Goal: Transaction & Acquisition: Download file/media

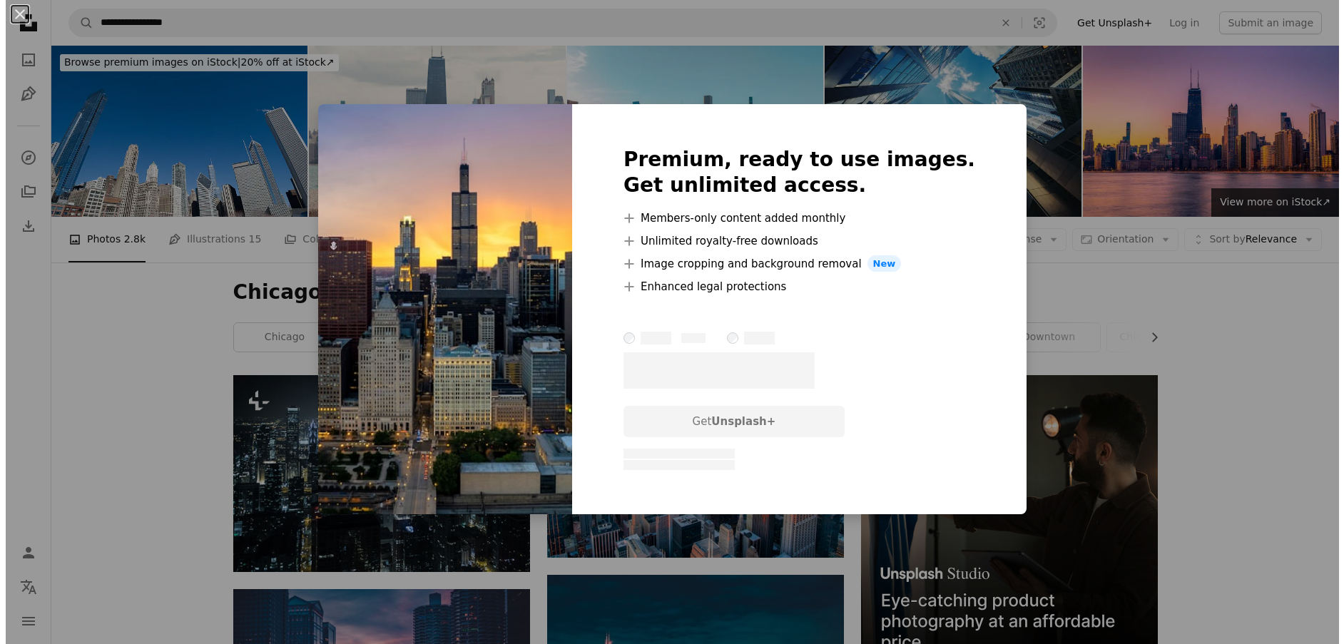
scroll to position [2087, 0]
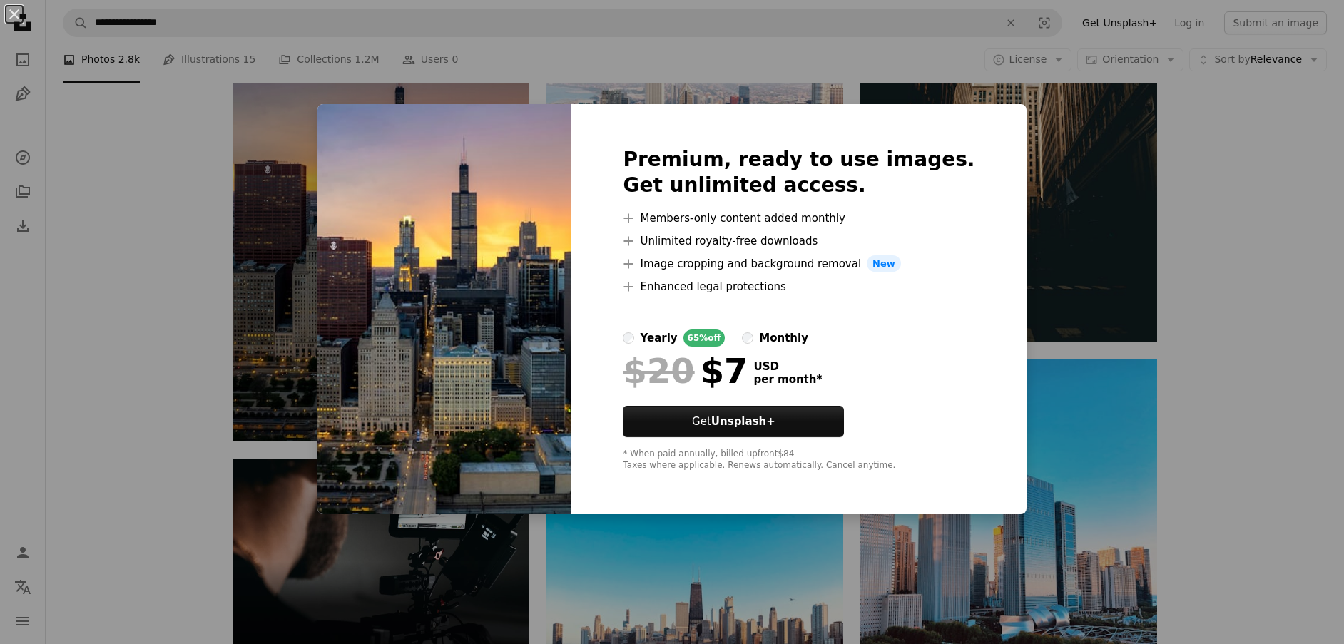
click at [280, 253] on div "An X shape Premium, ready to use images. Get unlimited access. A plus sign Memb…" at bounding box center [672, 322] width 1344 height 644
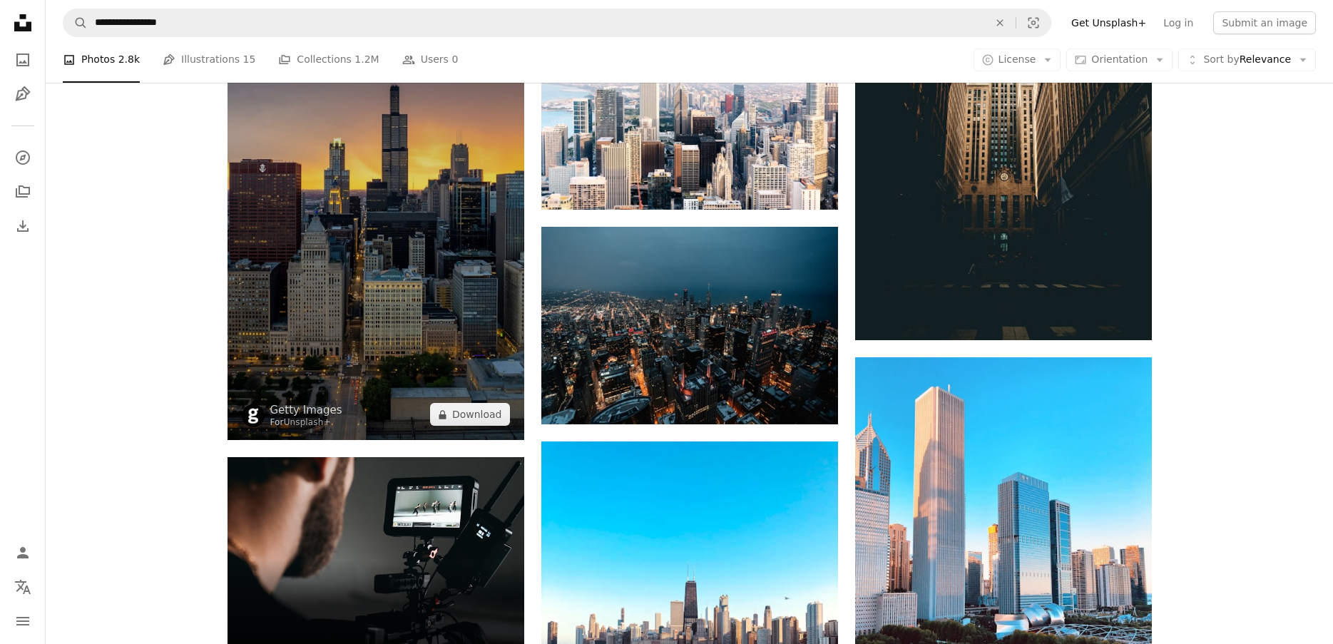
click at [444, 236] on img at bounding box center [376, 232] width 297 height 415
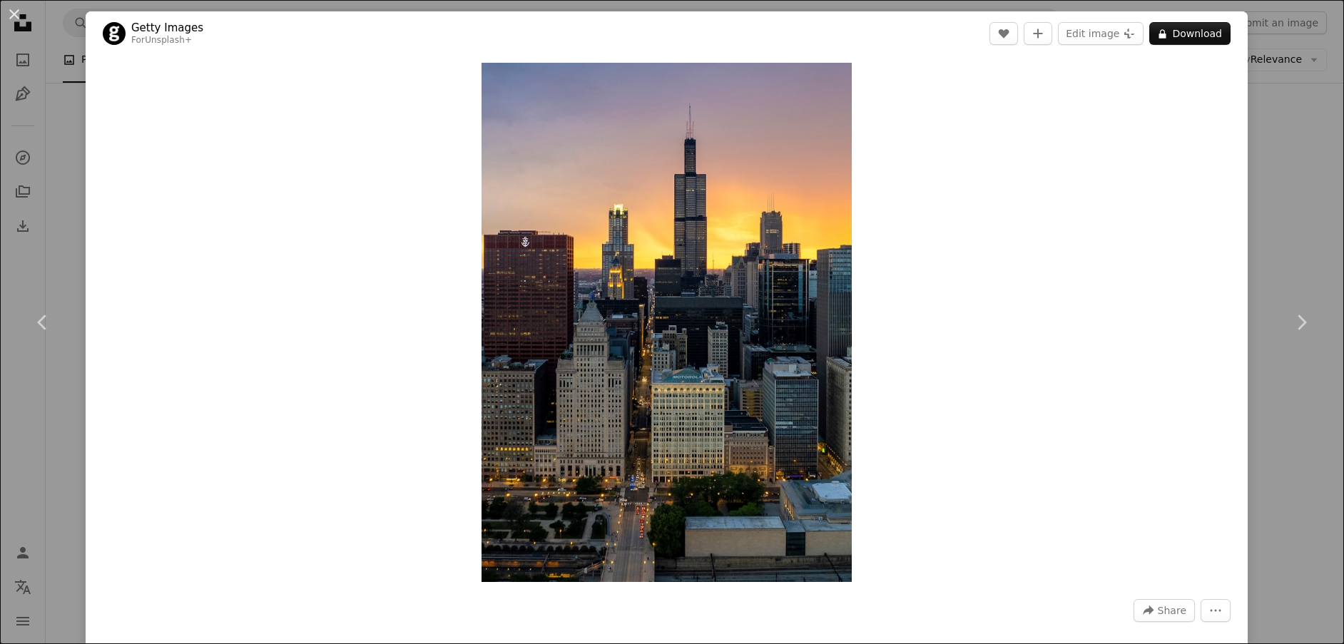
drag, startPoint x: 628, startPoint y: 253, endPoint x: 1003, endPoint y: 101, distance: 404.9
click at [1003, 101] on div "Zoom in" at bounding box center [667, 323] width 1162 height 534
click at [1311, 326] on link "Chevron right" at bounding box center [1302, 322] width 86 height 137
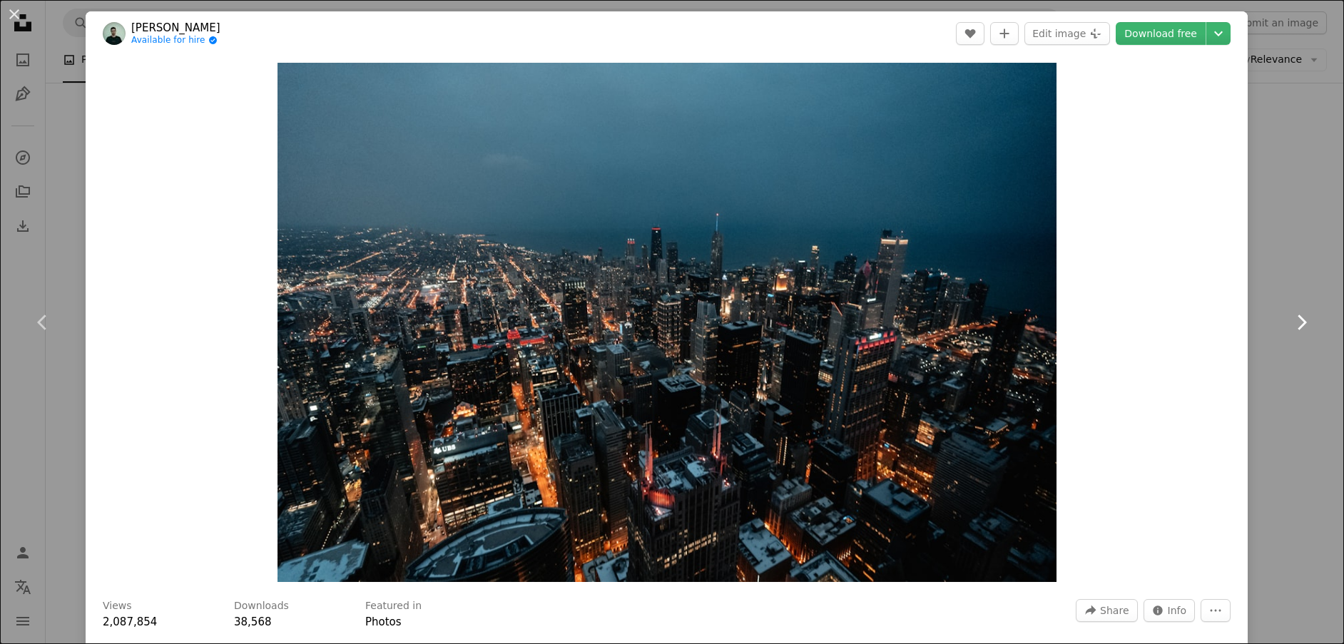
click at [1311, 326] on link "Chevron right" at bounding box center [1302, 322] width 86 height 137
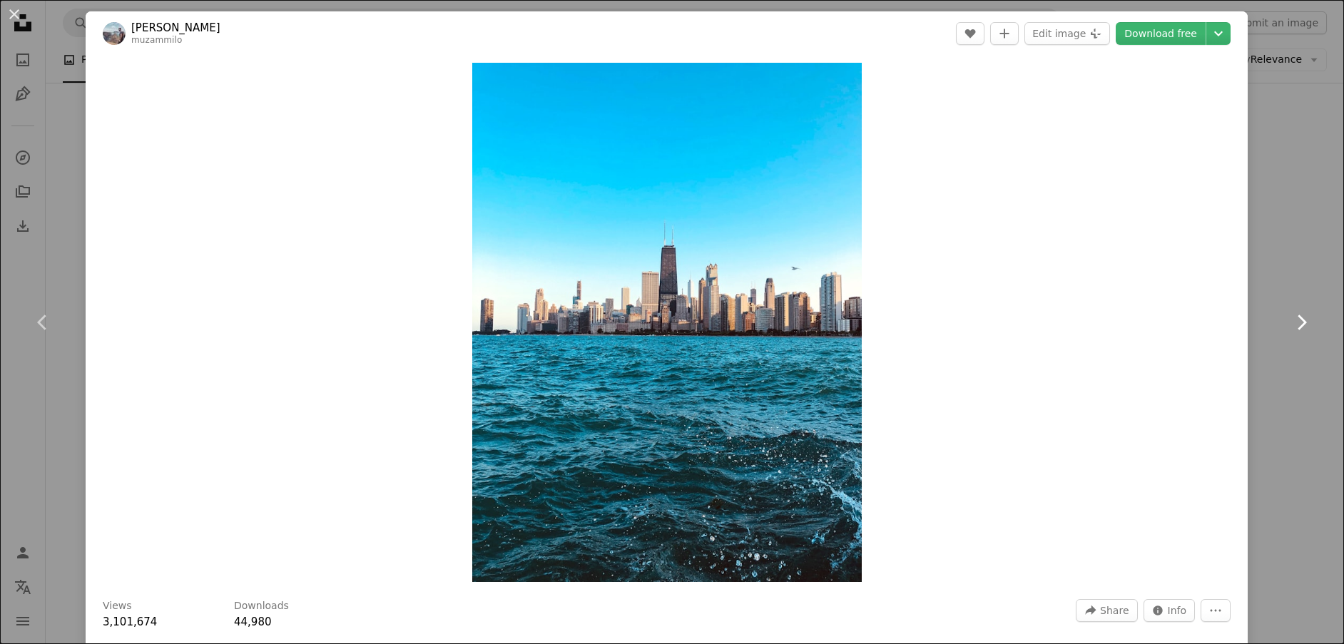
click at [1311, 326] on link "Chevron right" at bounding box center [1302, 322] width 86 height 137
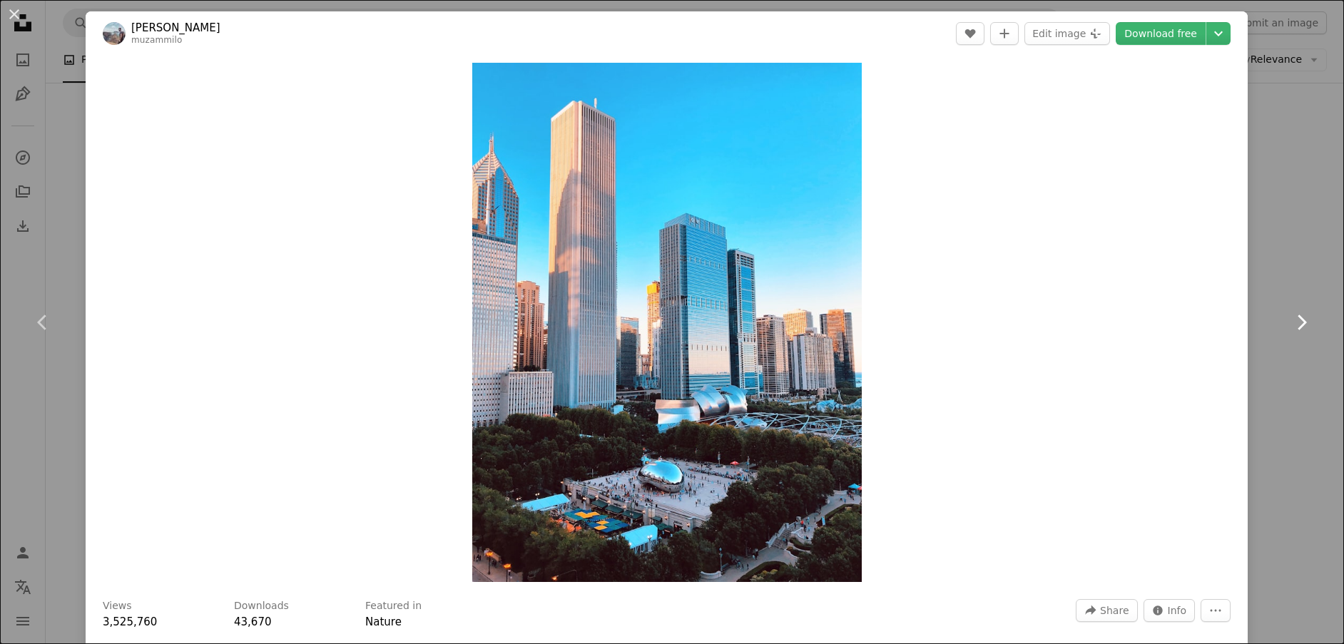
click at [1311, 326] on link "Chevron right" at bounding box center [1302, 322] width 86 height 137
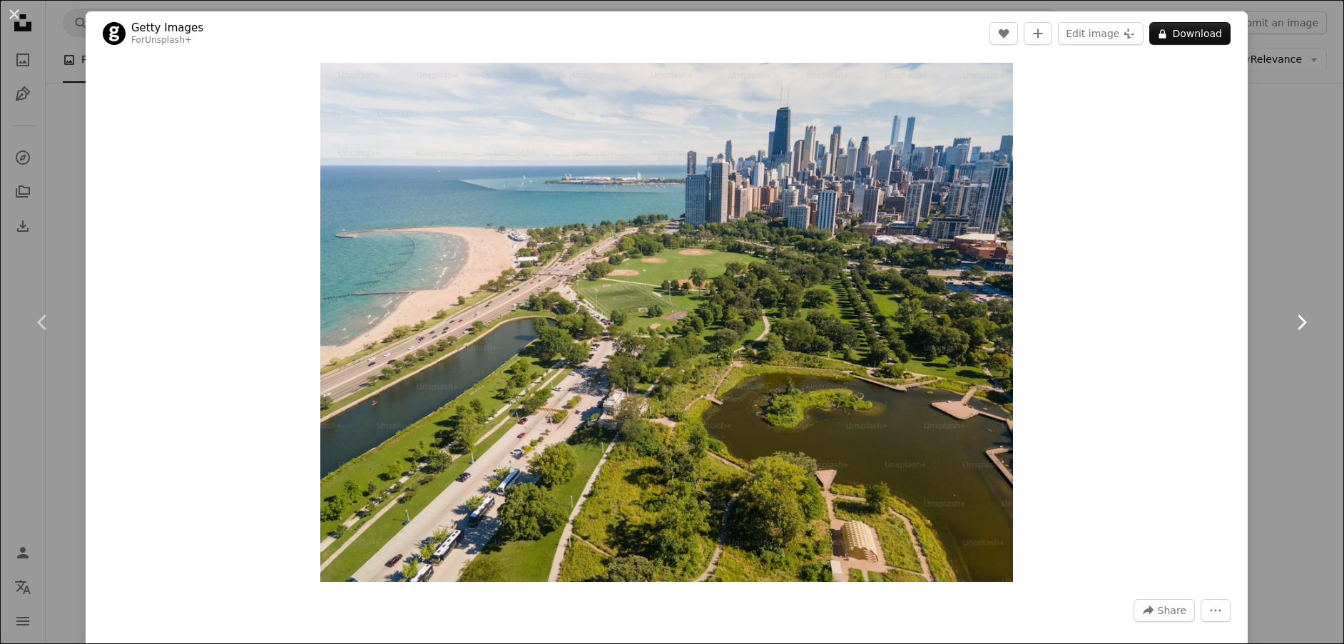
click at [1311, 326] on link "Chevron right" at bounding box center [1302, 322] width 86 height 137
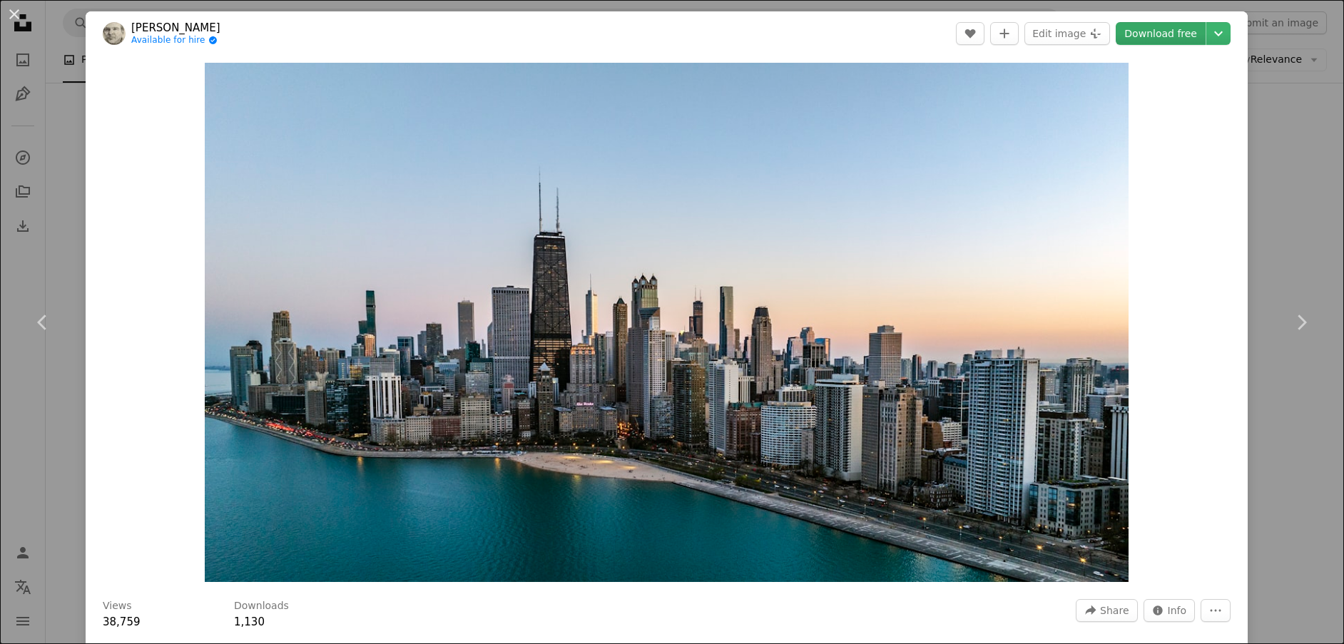
click at [1156, 43] on link "Download free" at bounding box center [1161, 33] width 90 height 23
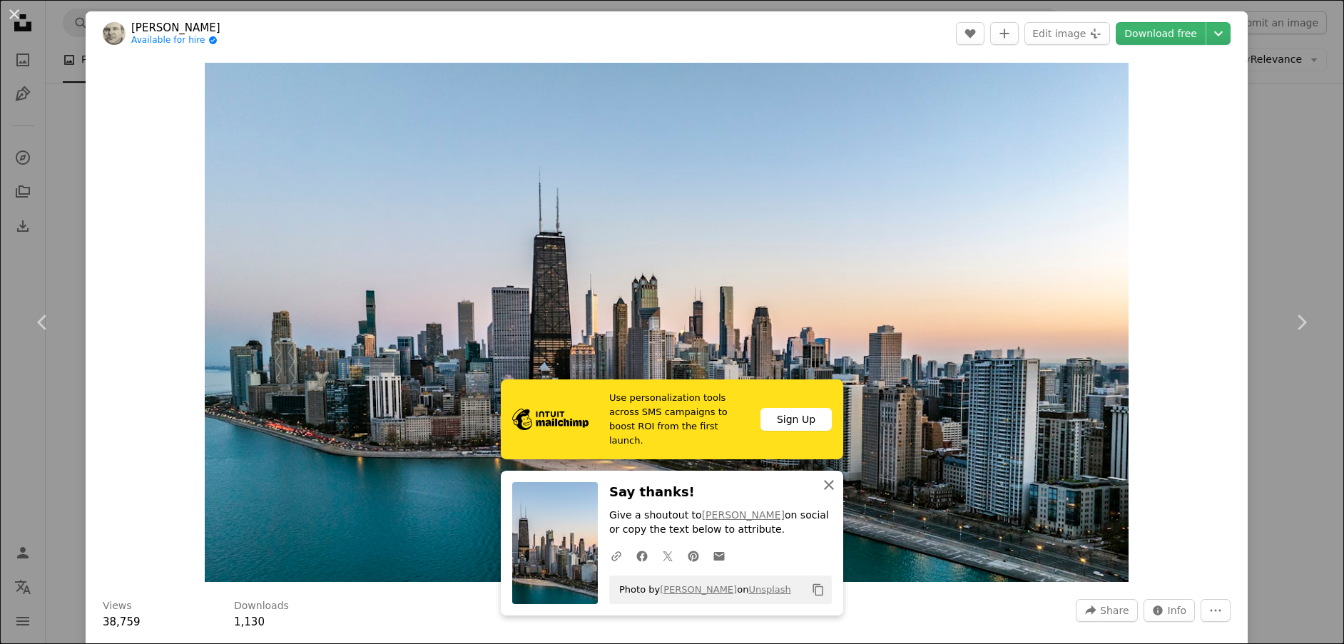
click at [824, 489] on icon "button" at bounding box center [829, 485] width 10 height 10
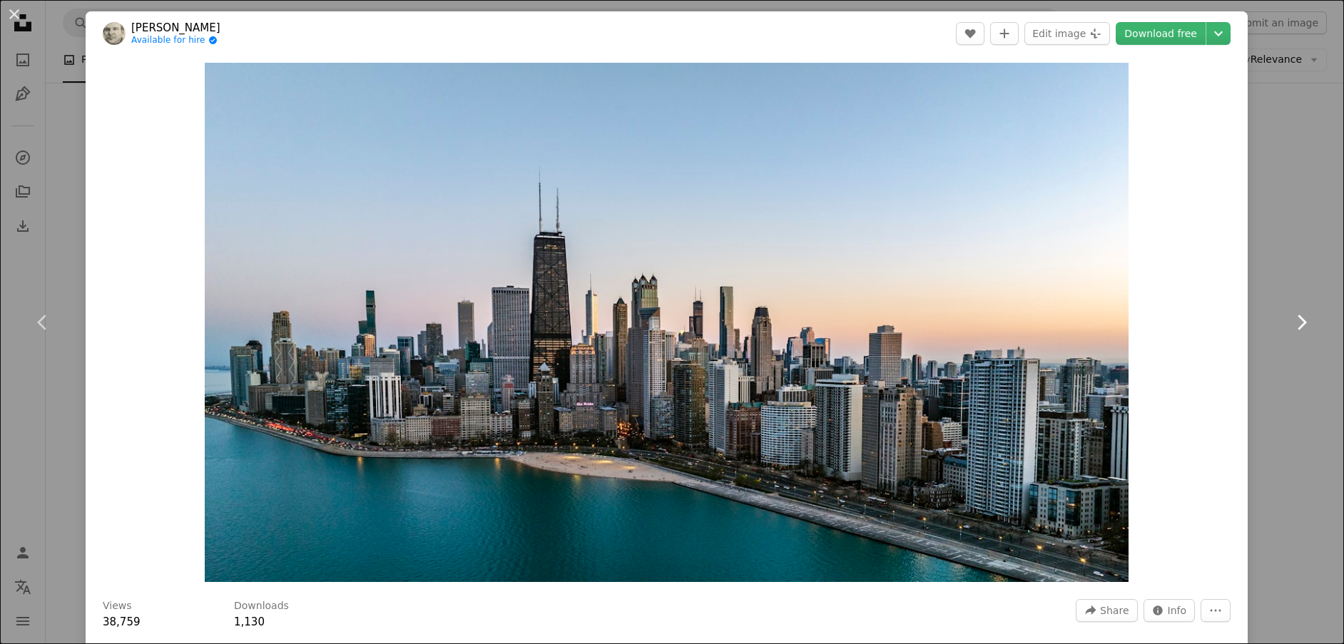
click at [1290, 322] on icon "Chevron right" at bounding box center [1301, 322] width 23 height 23
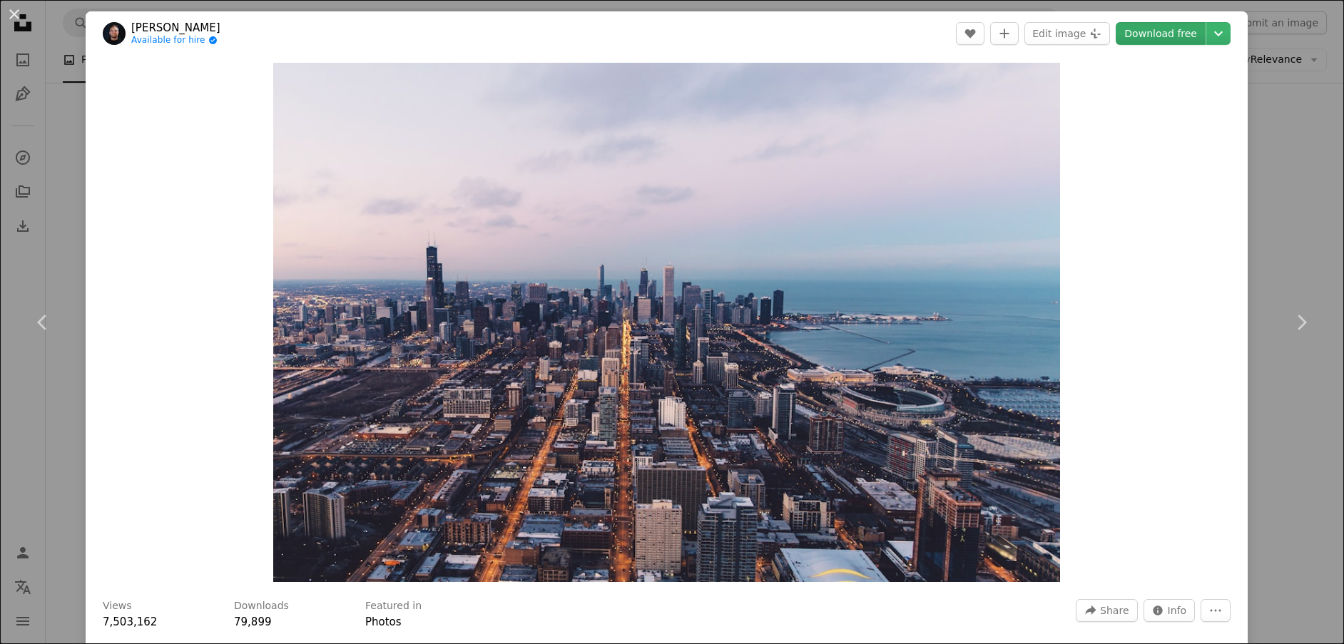
click at [1171, 33] on link "Download free" at bounding box center [1161, 33] width 90 height 23
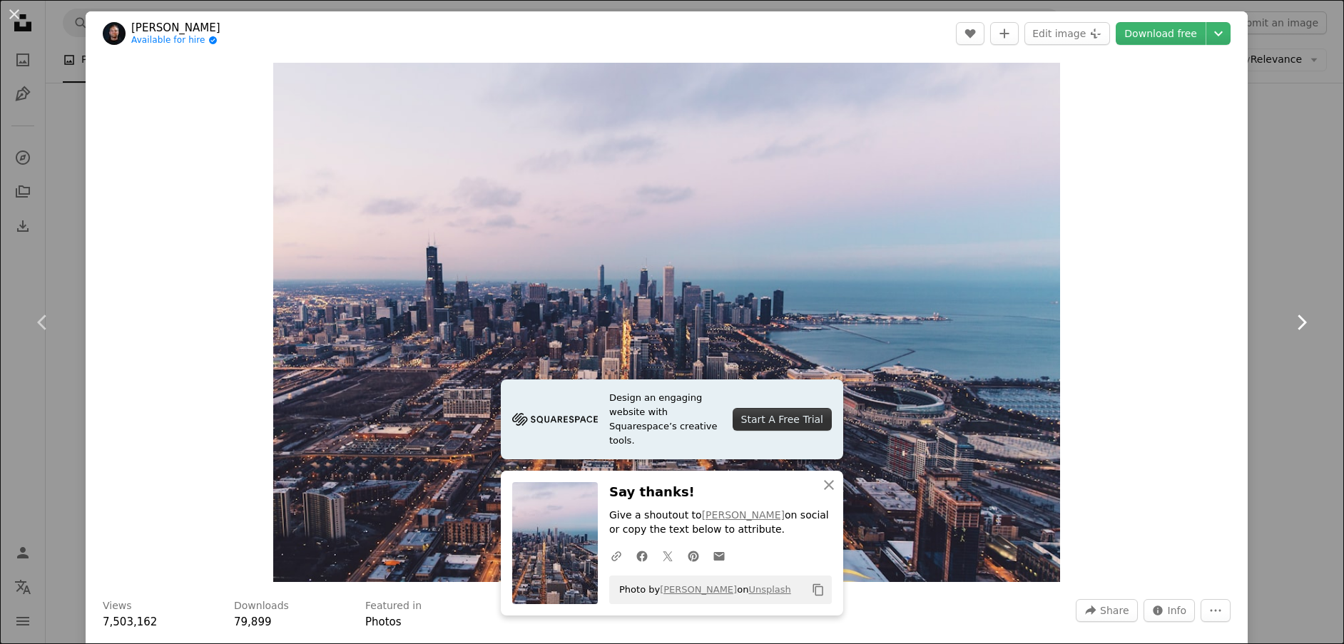
click at [1296, 322] on icon "Chevron right" at bounding box center [1301, 322] width 23 height 23
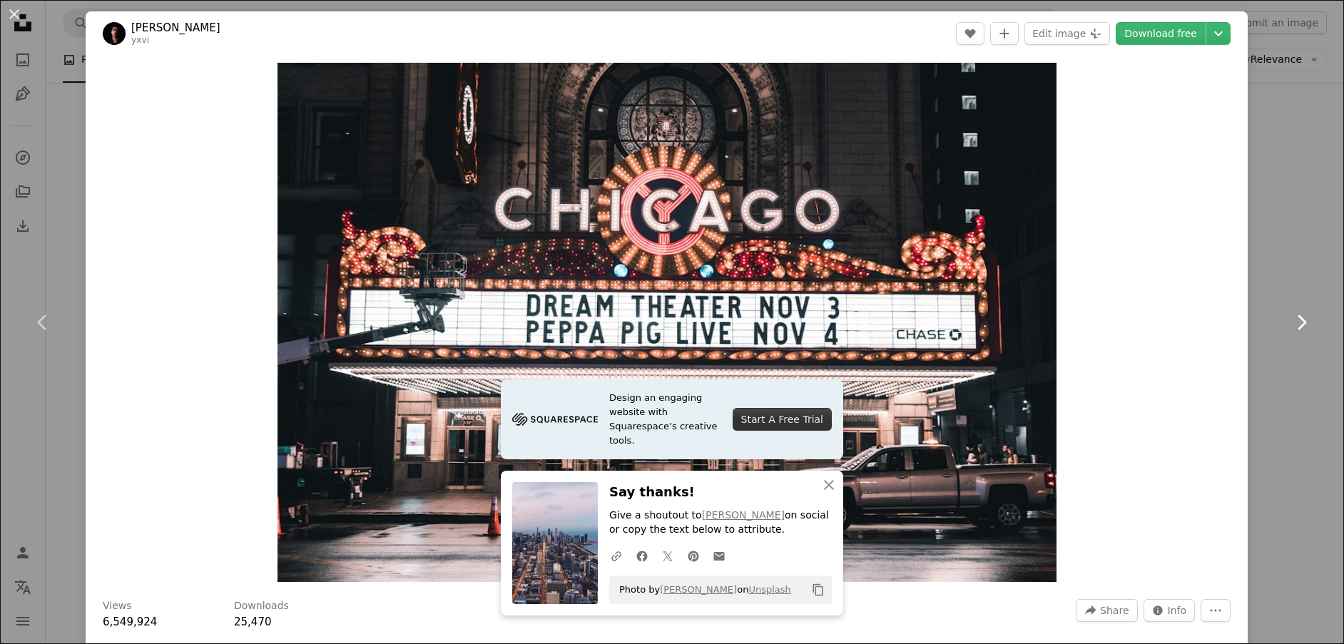
click at [1296, 322] on icon "Chevron right" at bounding box center [1301, 322] width 23 height 23
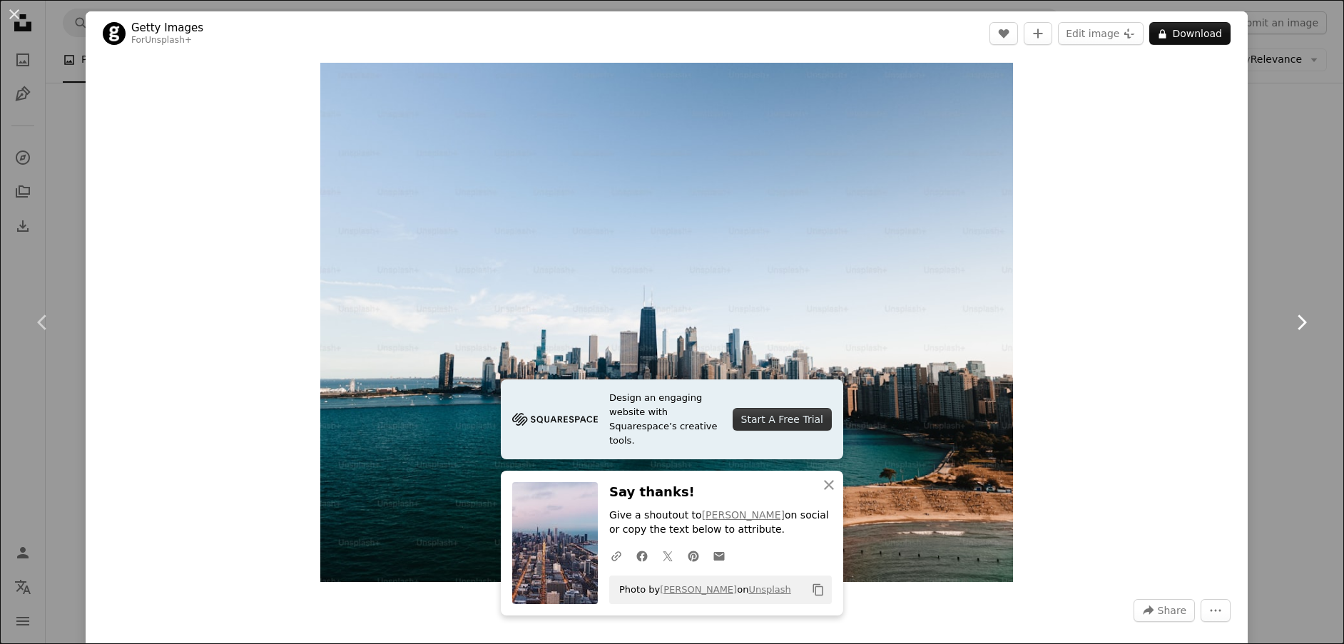
click at [1296, 322] on icon "Chevron right" at bounding box center [1301, 322] width 23 height 23
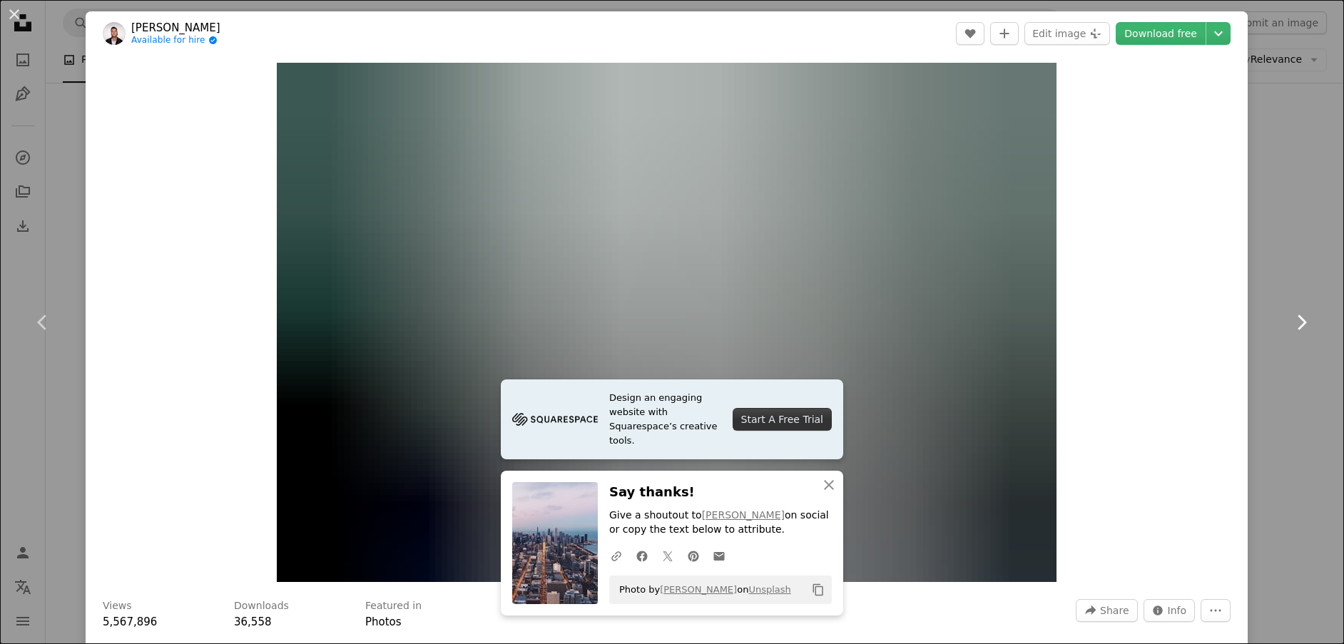
click at [1296, 322] on icon "Chevron right" at bounding box center [1301, 322] width 23 height 23
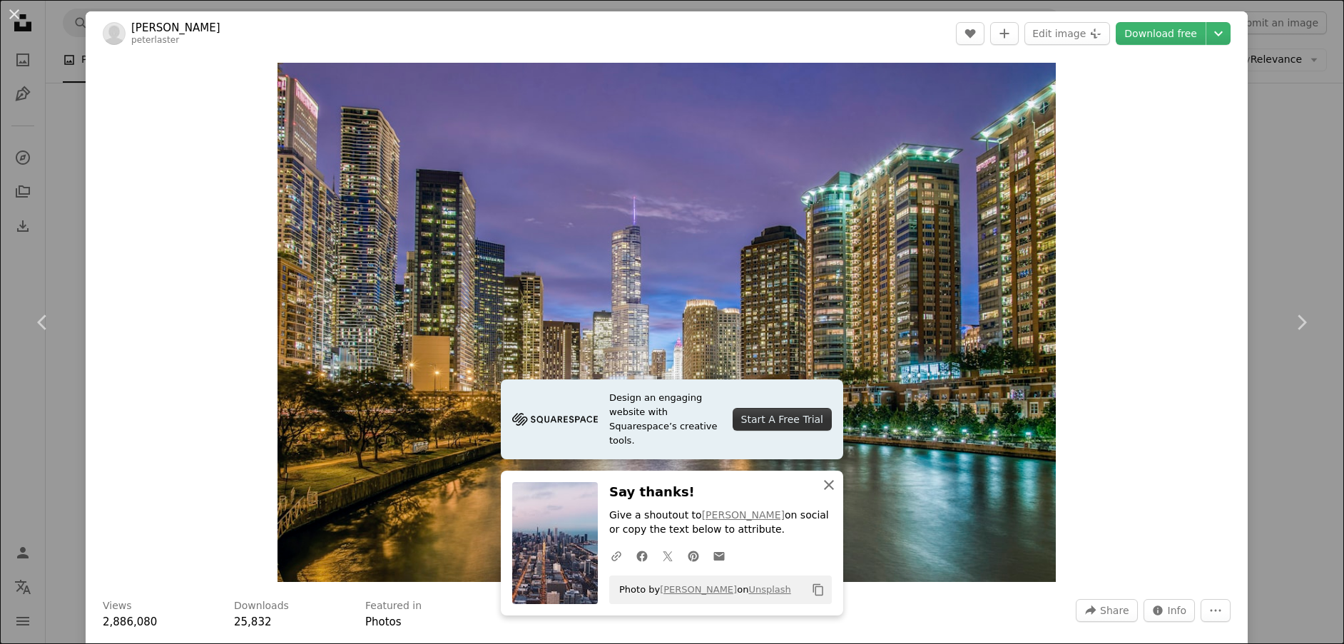
click at [824, 484] on icon "button" at bounding box center [829, 485] width 10 height 10
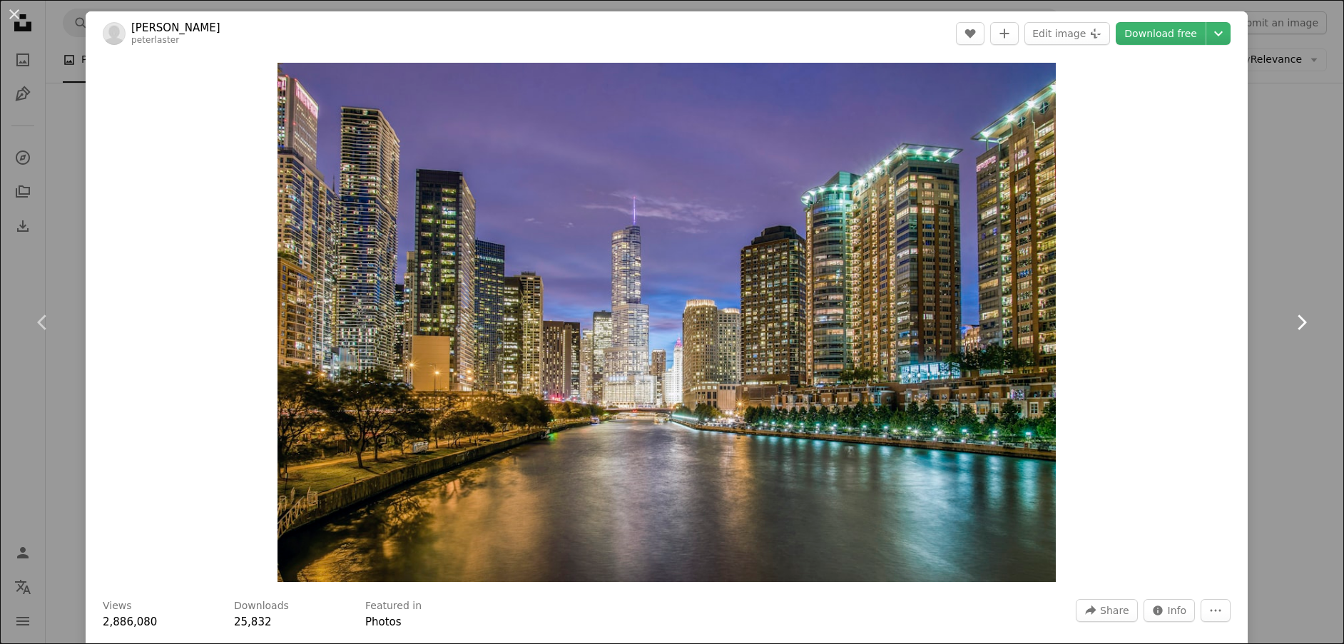
click at [1290, 324] on icon "Chevron right" at bounding box center [1301, 322] width 23 height 23
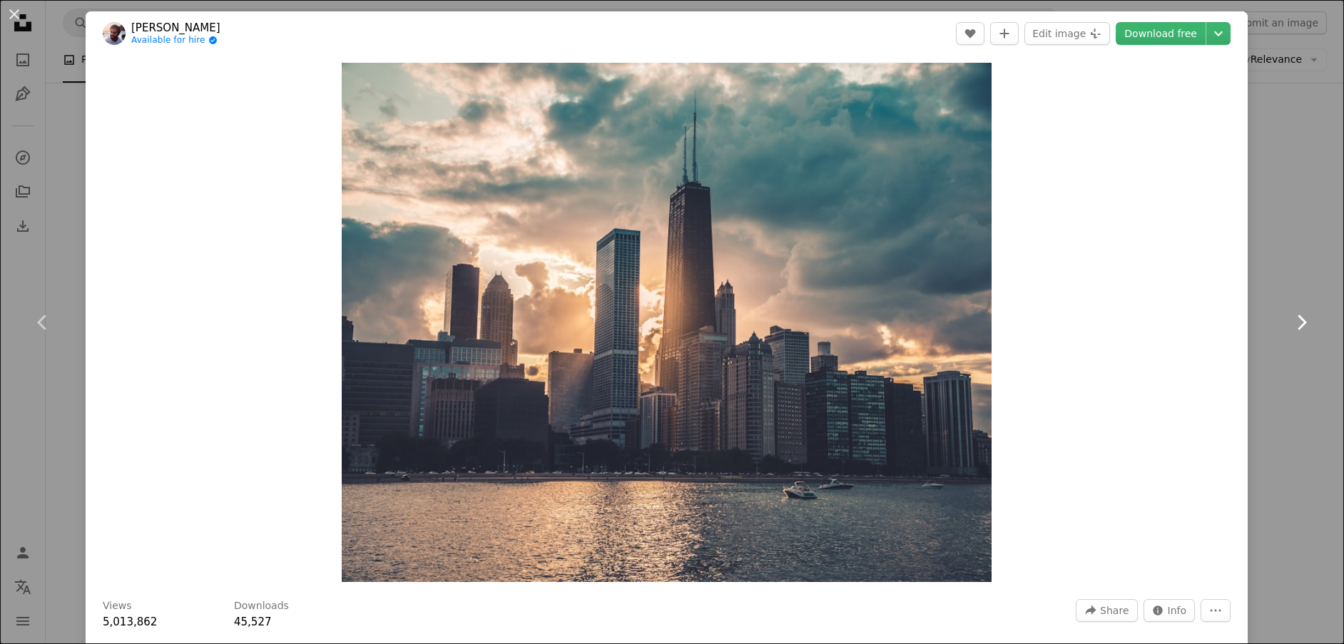
click at [1290, 324] on icon "Chevron right" at bounding box center [1301, 322] width 23 height 23
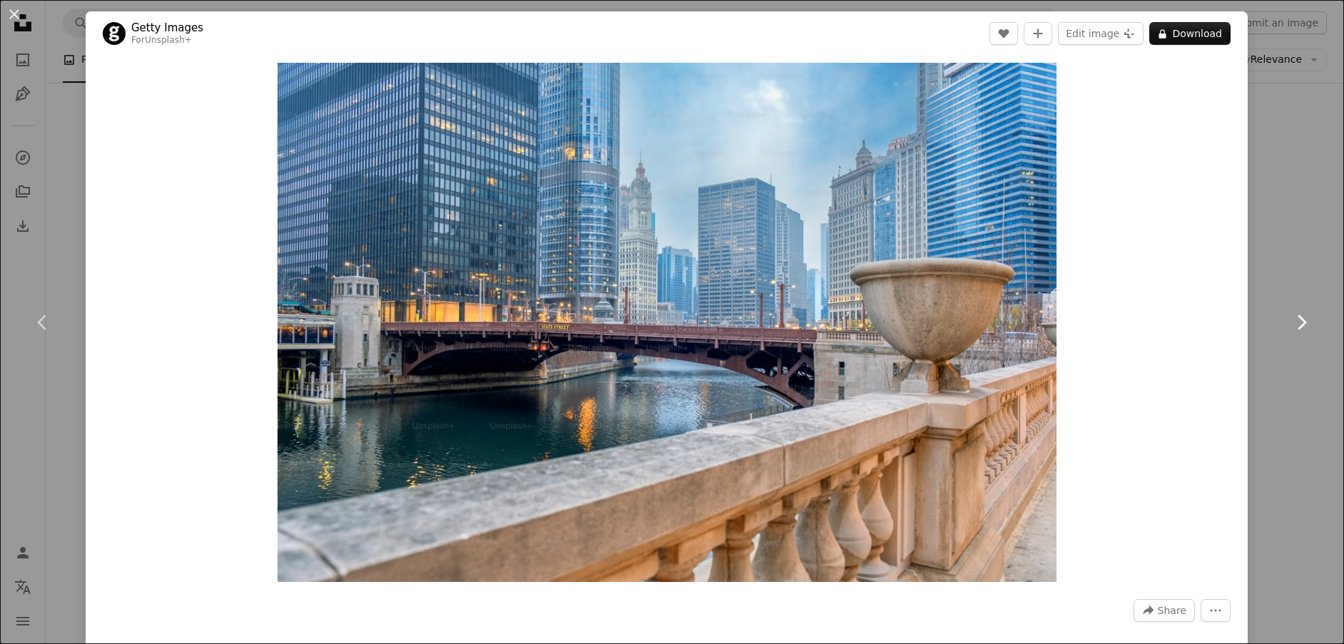
click at [1290, 324] on icon "Chevron right" at bounding box center [1301, 322] width 23 height 23
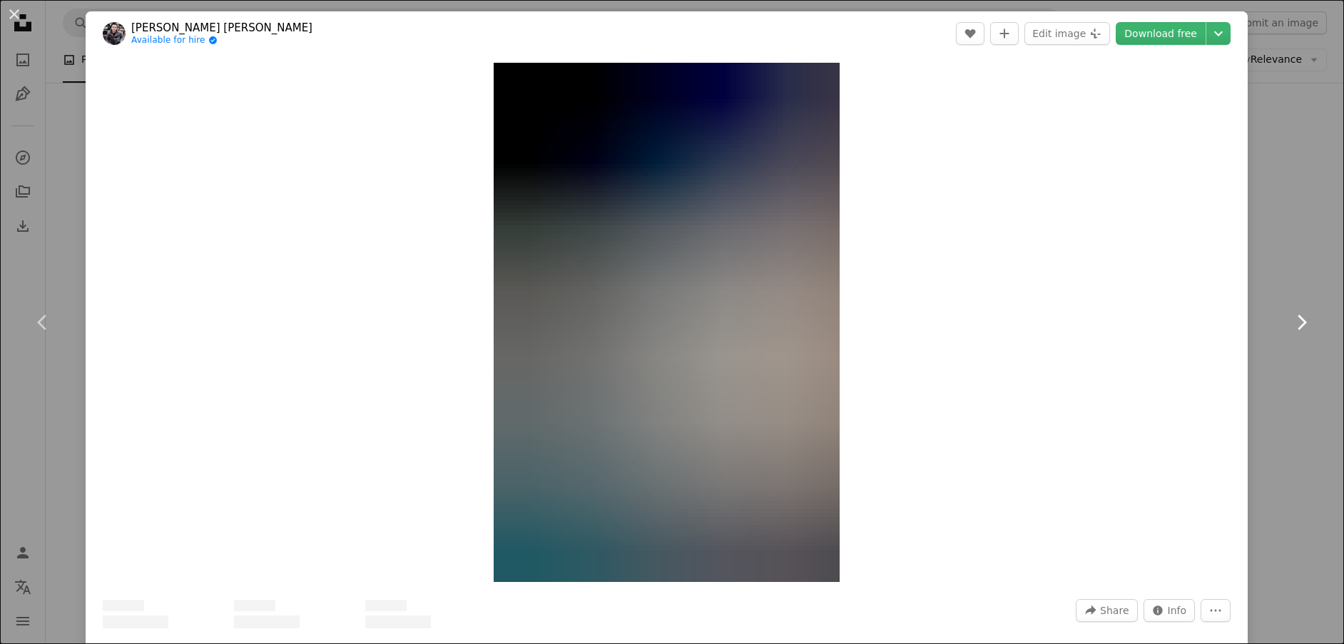
click at [1290, 324] on icon "Chevron right" at bounding box center [1301, 322] width 23 height 23
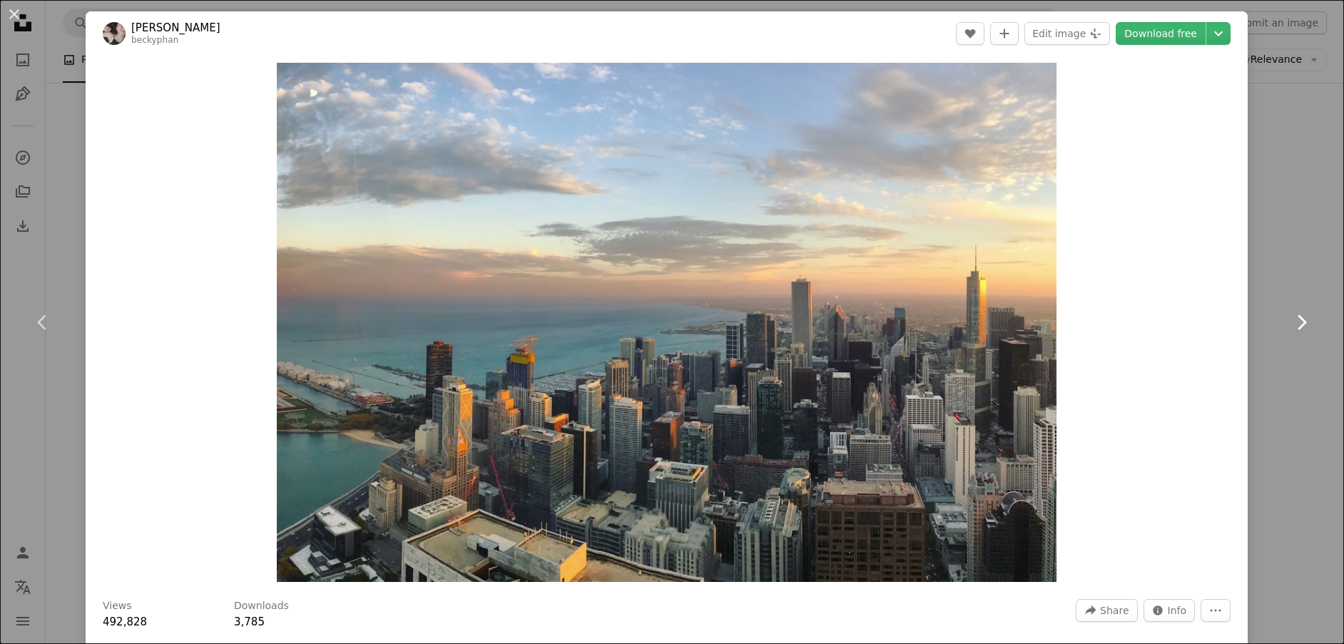
click at [1290, 324] on icon "Chevron right" at bounding box center [1301, 322] width 23 height 23
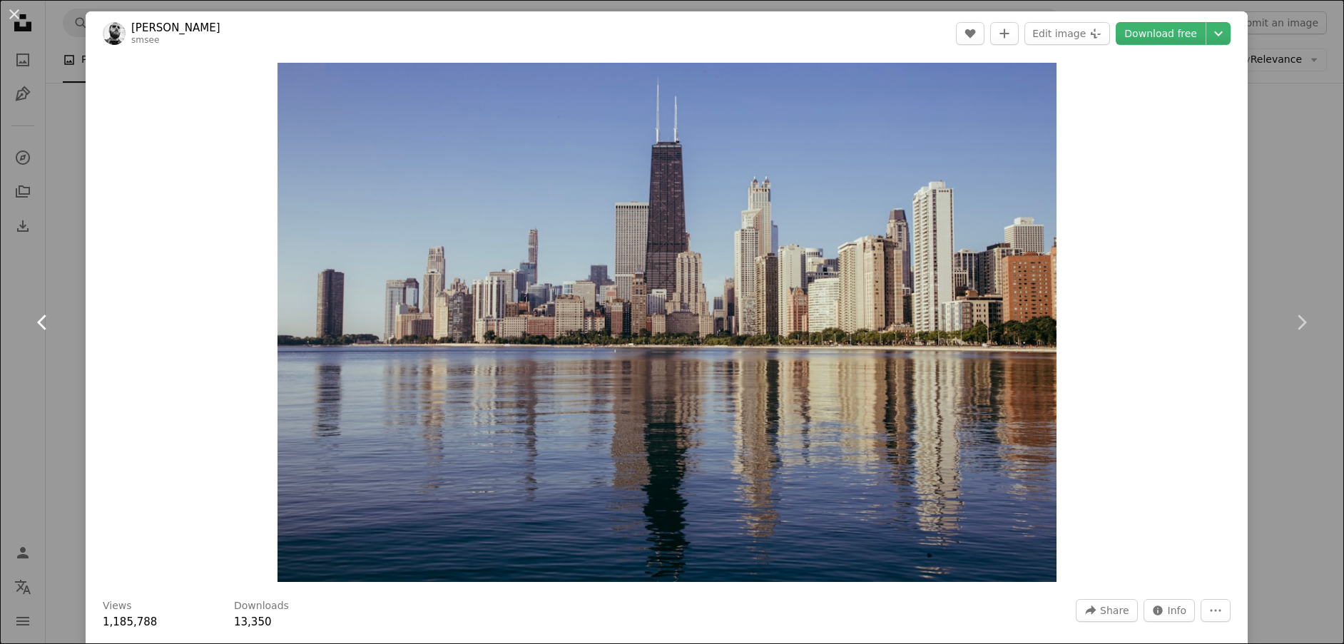
click at [48, 326] on icon "Chevron left" at bounding box center [42, 322] width 23 height 23
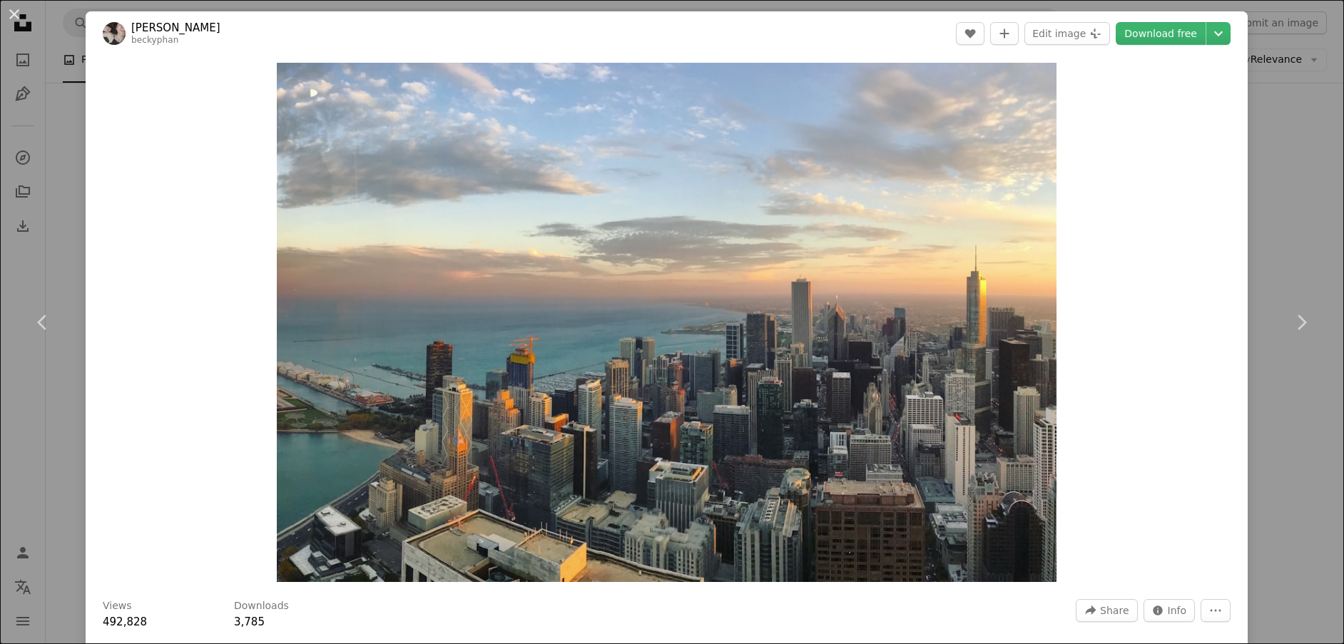
click at [1176, 46] on header "[PERSON_NAME] A heart A plus sign Edit image Plus sign for Unsplash+ Download f…" at bounding box center [667, 33] width 1162 height 44
click at [1174, 39] on link "Download free" at bounding box center [1161, 33] width 90 height 23
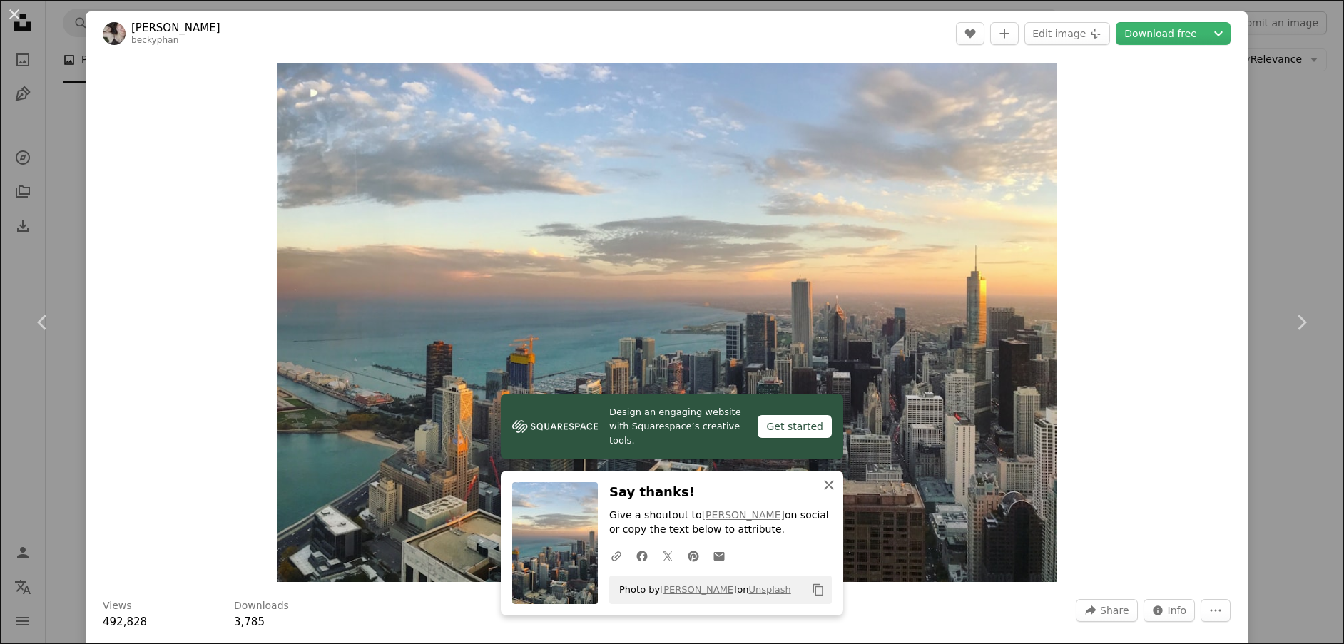
click at [831, 487] on icon "An X shape" at bounding box center [828, 485] width 17 height 17
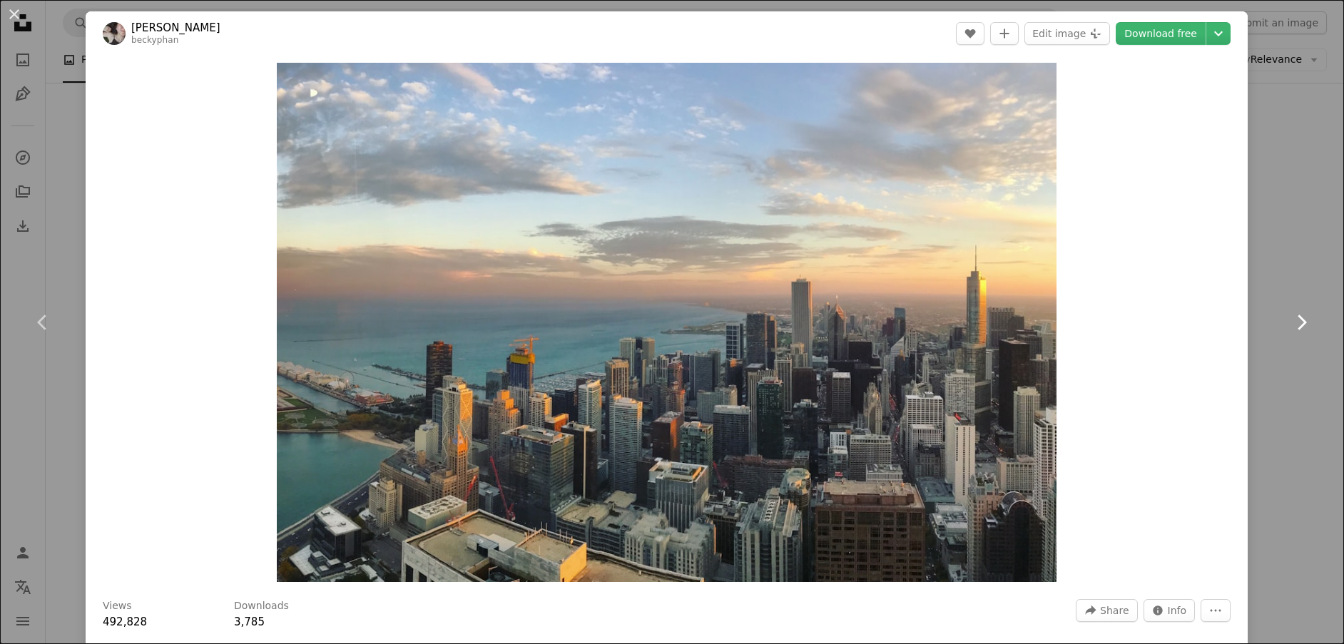
click at [1290, 322] on icon "Chevron right" at bounding box center [1301, 322] width 23 height 23
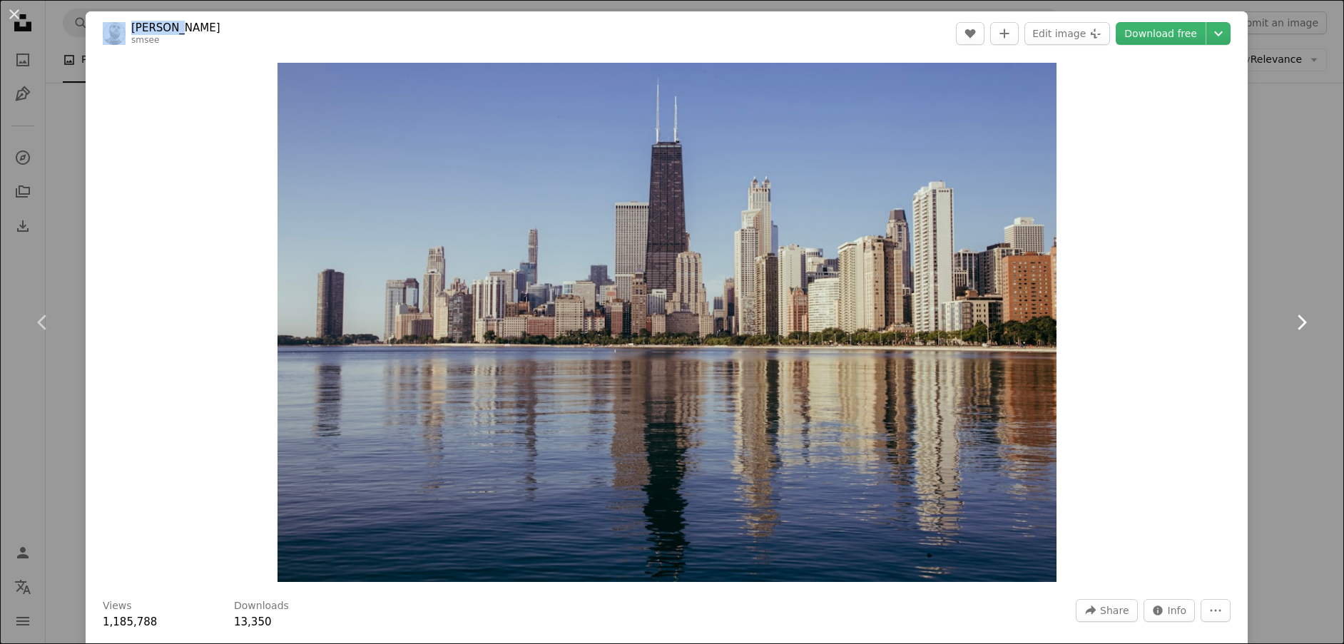
click at [1290, 322] on icon "Chevron right" at bounding box center [1301, 322] width 23 height 23
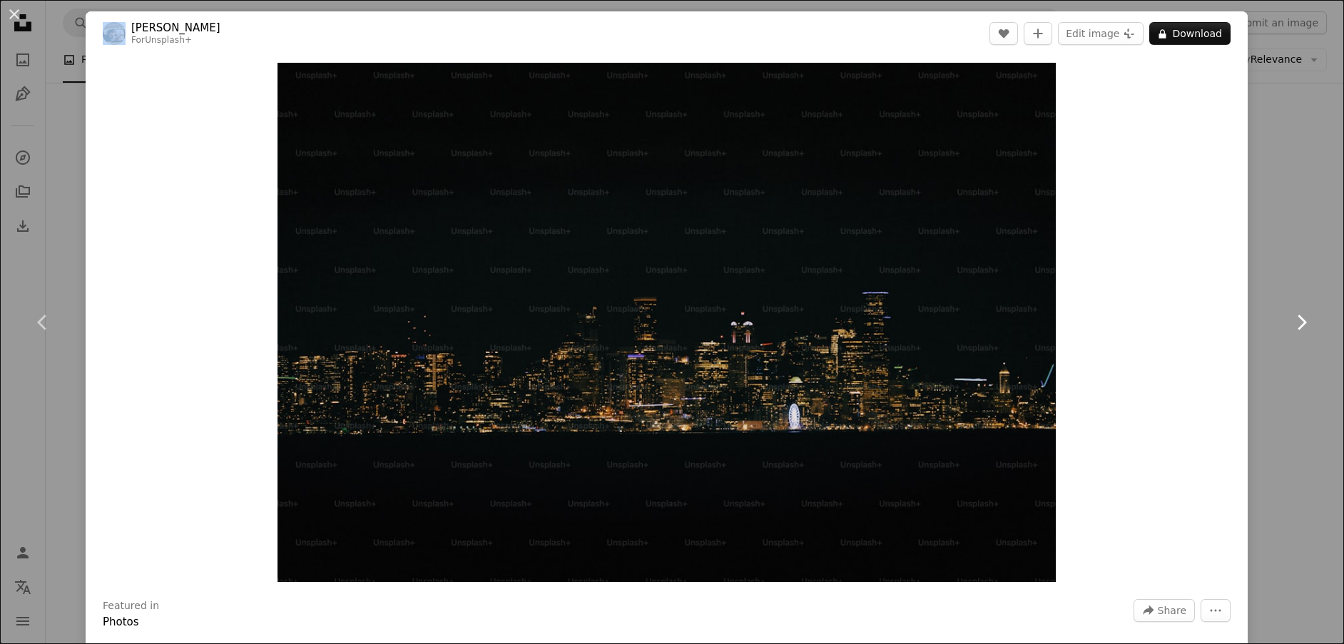
click at [1290, 322] on icon "Chevron right" at bounding box center [1301, 322] width 23 height 23
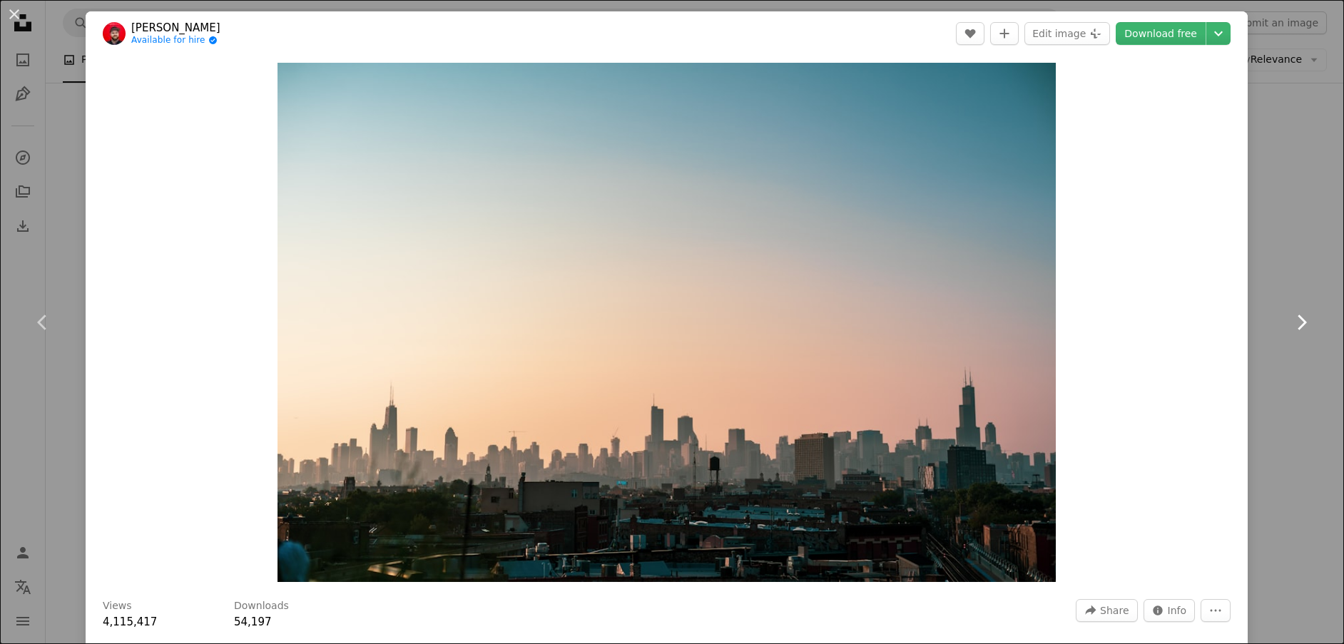
click at [1290, 322] on icon "Chevron right" at bounding box center [1301, 322] width 23 height 23
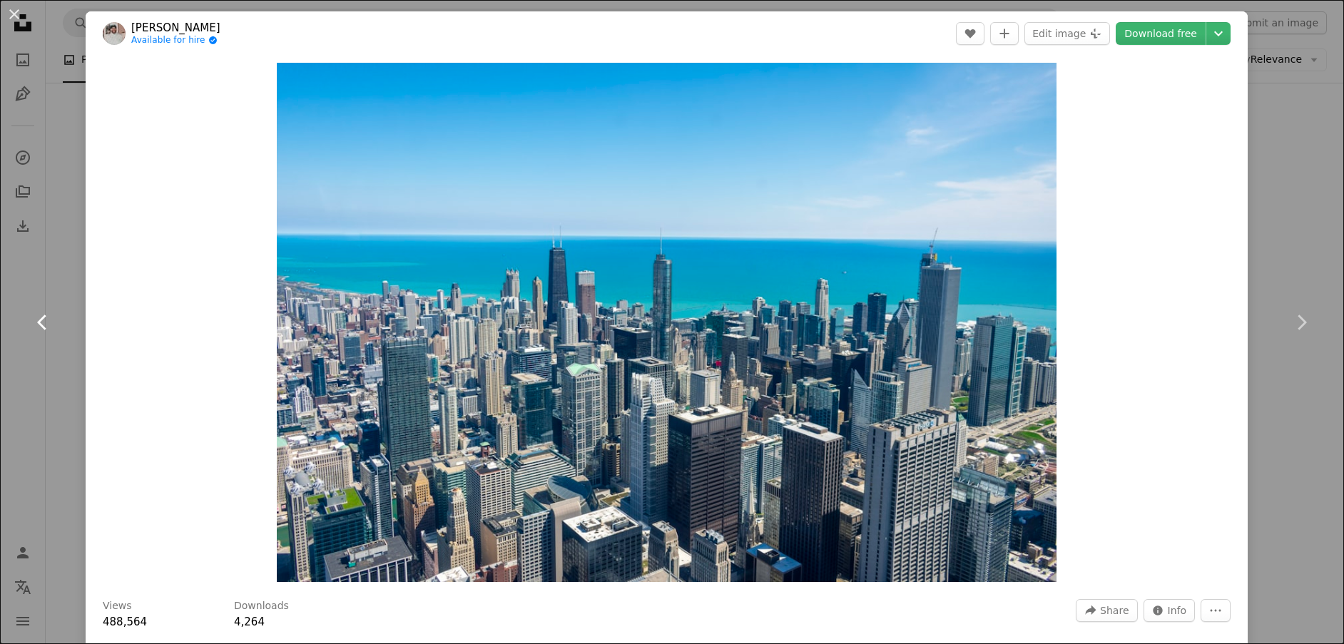
click at [39, 313] on icon "Chevron left" at bounding box center [42, 322] width 23 height 23
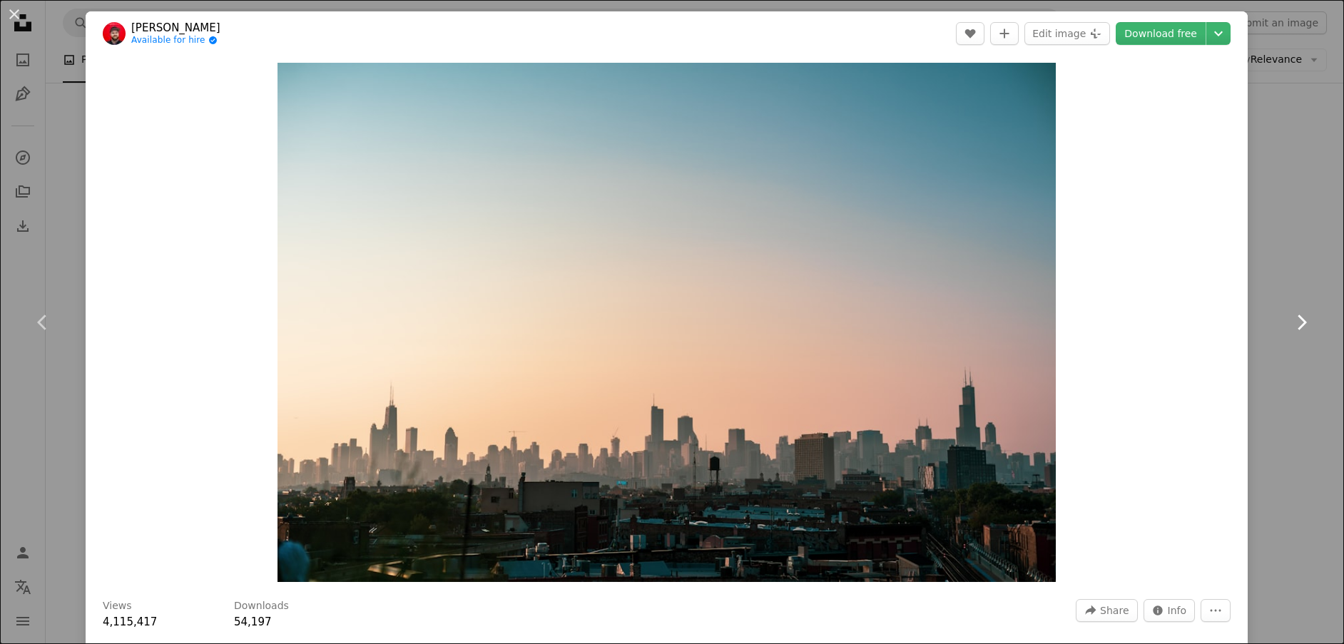
click at [1298, 328] on icon at bounding box center [1302, 322] width 9 height 15
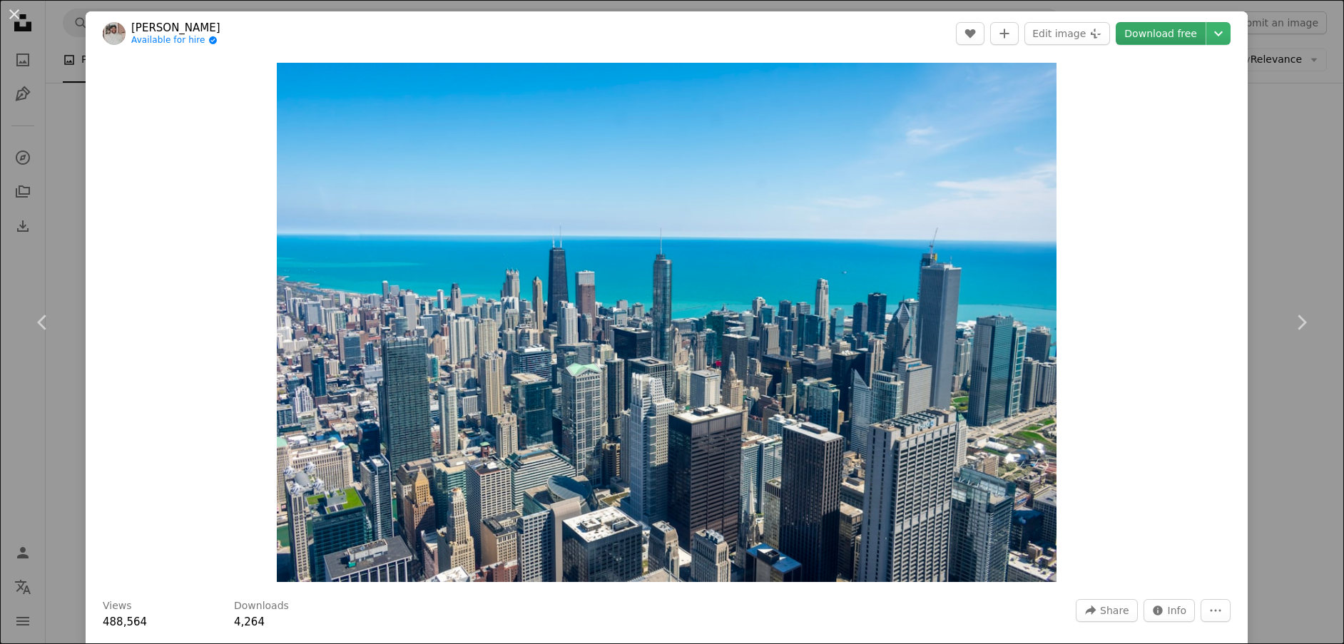
click at [1179, 33] on link "Download free" at bounding box center [1161, 33] width 90 height 23
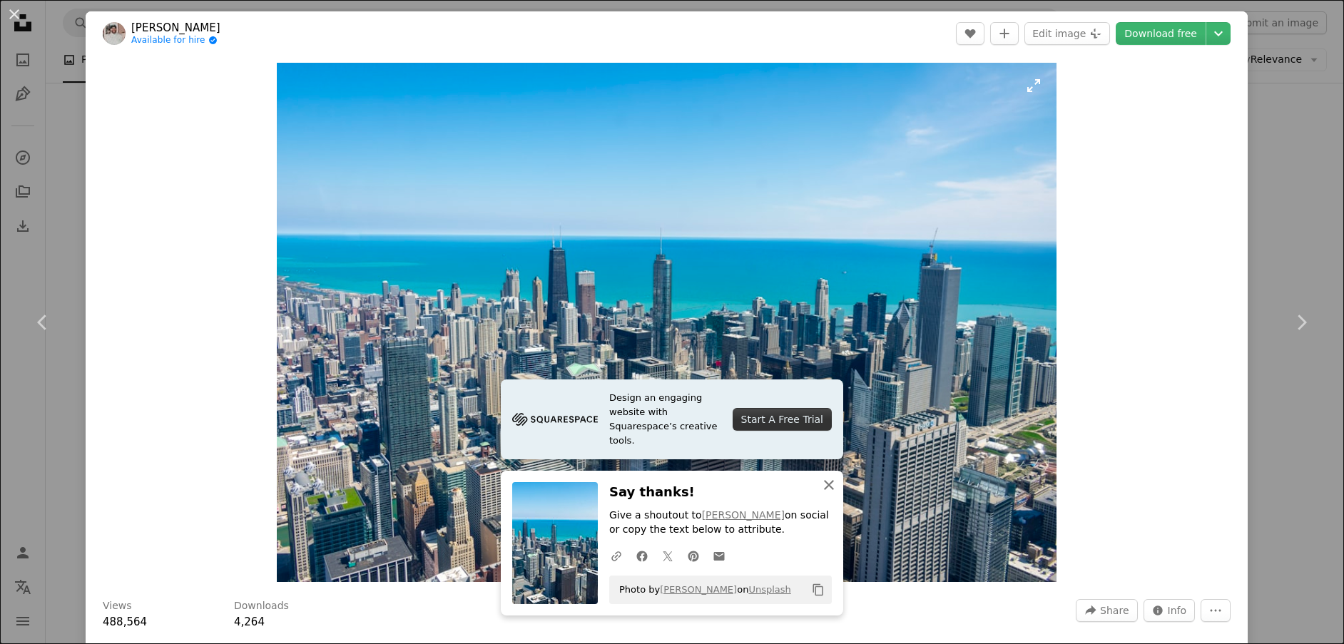
drag, startPoint x: 826, startPoint y: 490, endPoint x: 840, endPoint y: 485, distance: 14.4
click at [826, 490] on icon "An X shape" at bounding box center [828, 485] width 17 height 17
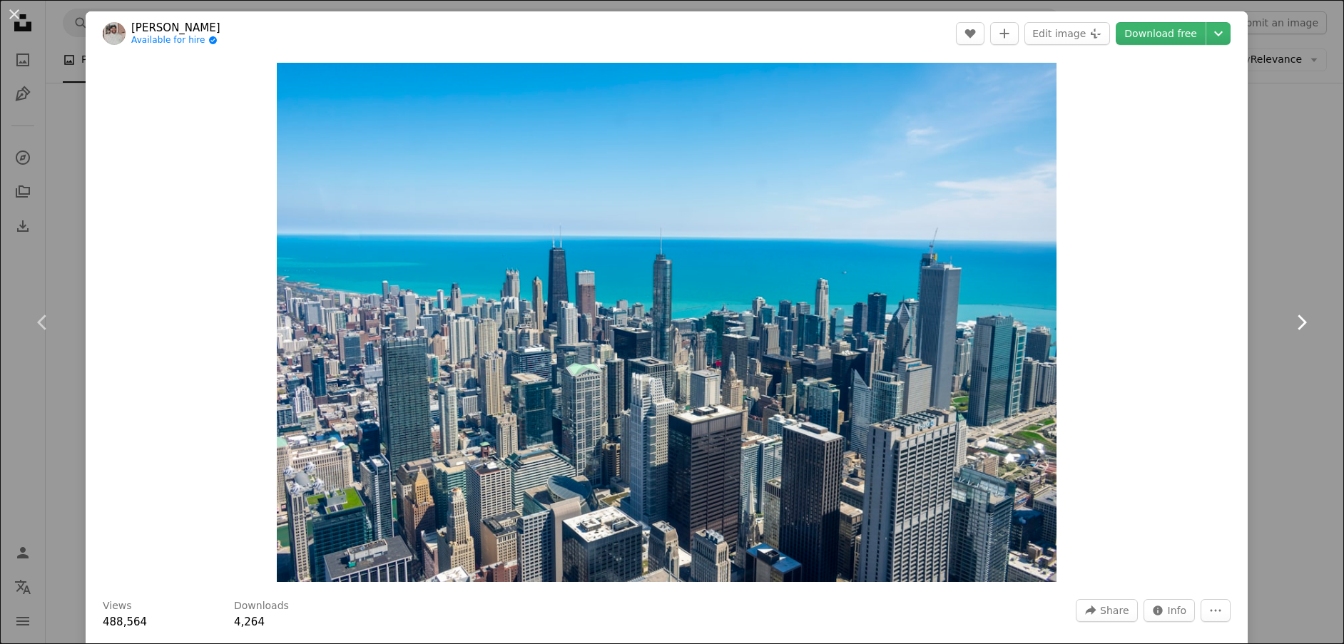
click at [1290, 322] on icon "Chevron right" at bounding box center [1301, 322] width 23 height 23
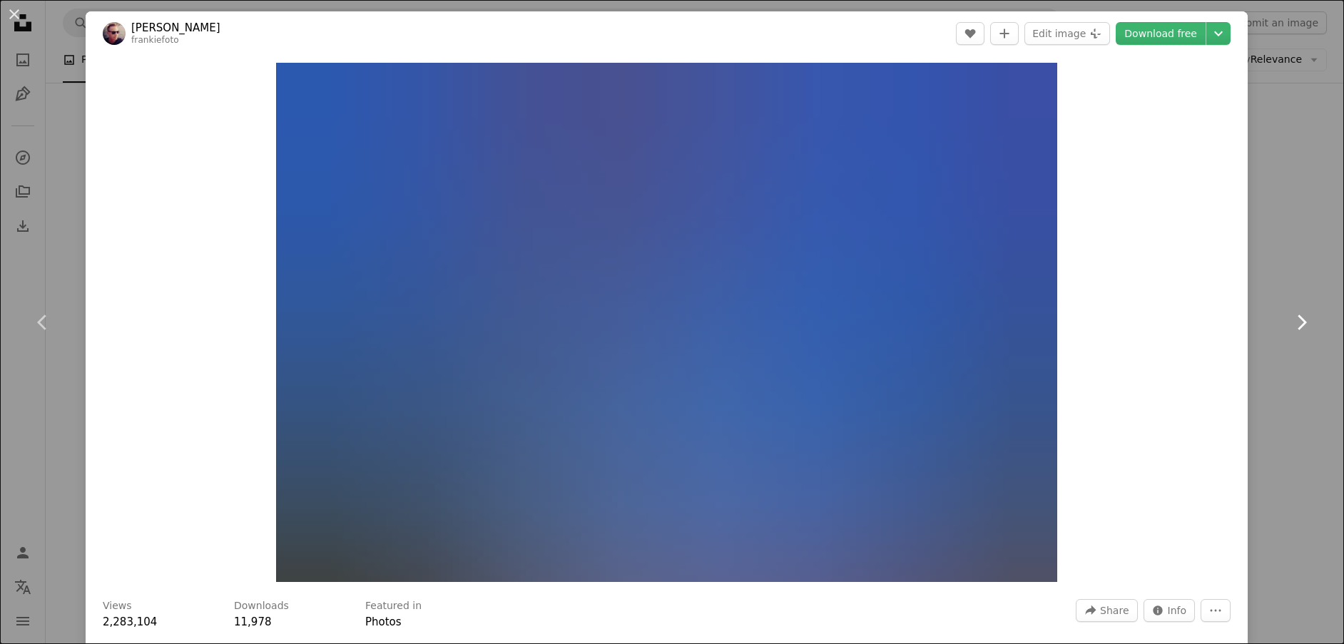
click at [1290, 322] on icon "Chevron right" at bounding box center [1301, 322] width 23 height 23
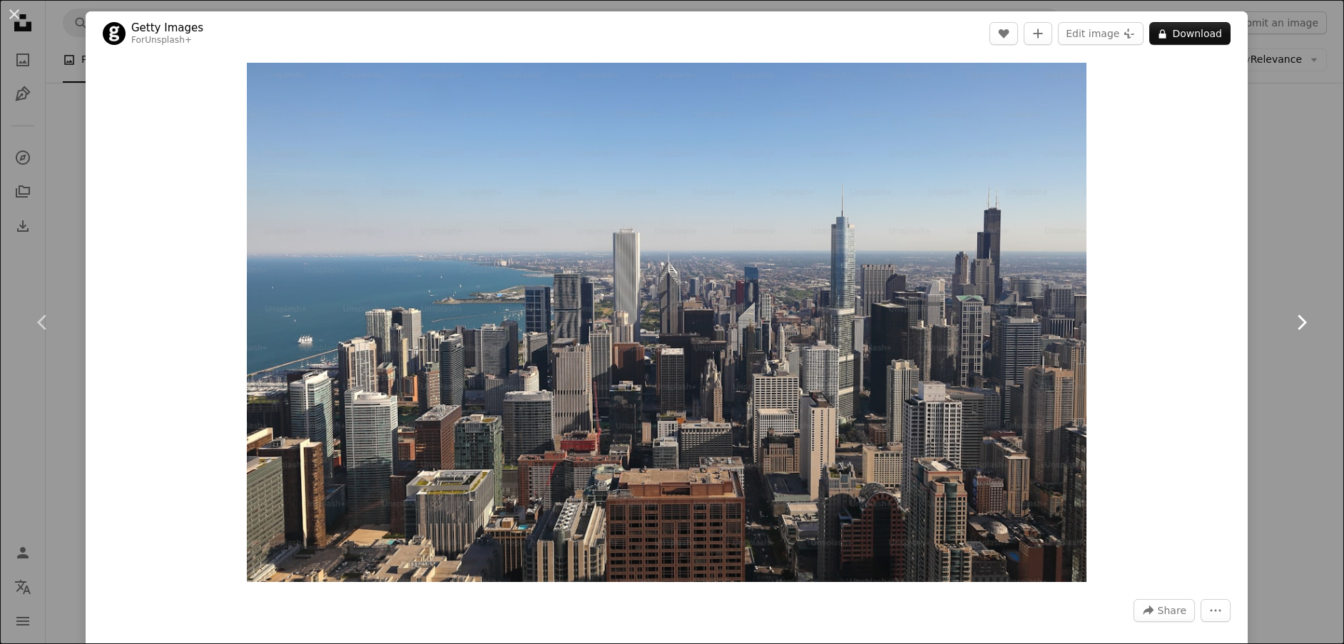
click at [1296, 317] on icon "Chevron right" at bounding box center [1301, 322] width 23 height 23
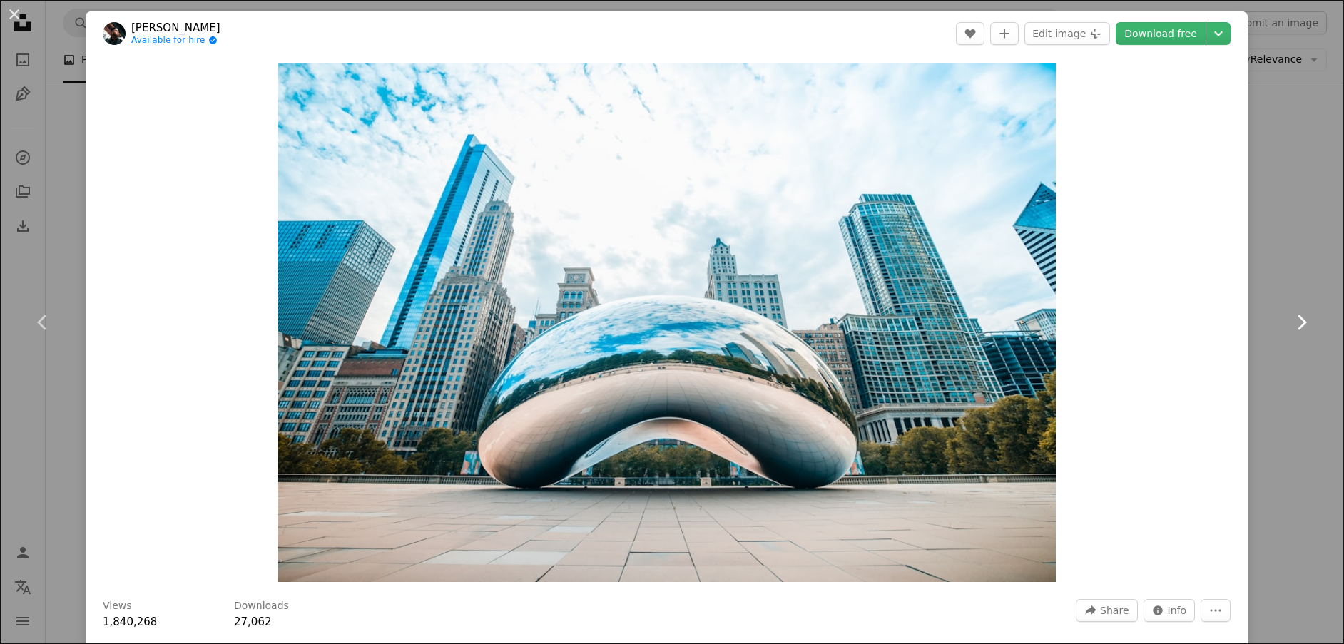
click at [1296, 317] on icon "Chevron right" at bounding box center [1301, 322] width 23 height 23
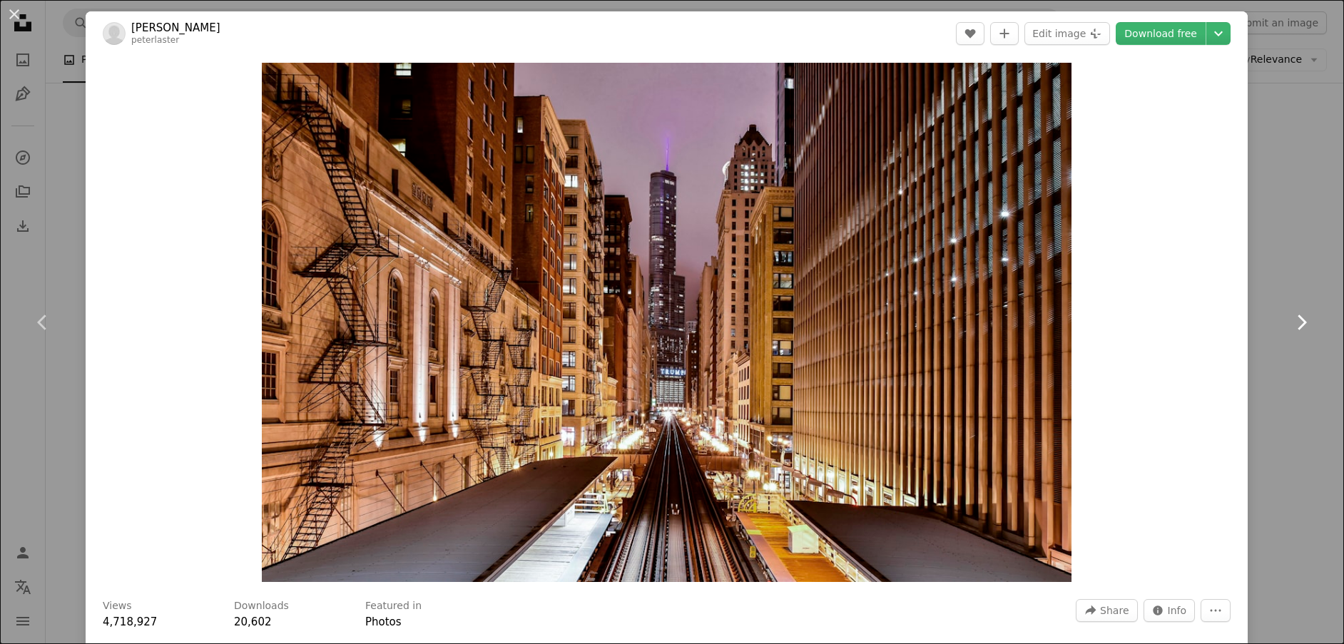
click at [1296, 317] on icon "Chevron right" at bounding box center [1301, 322] width 23 height 23
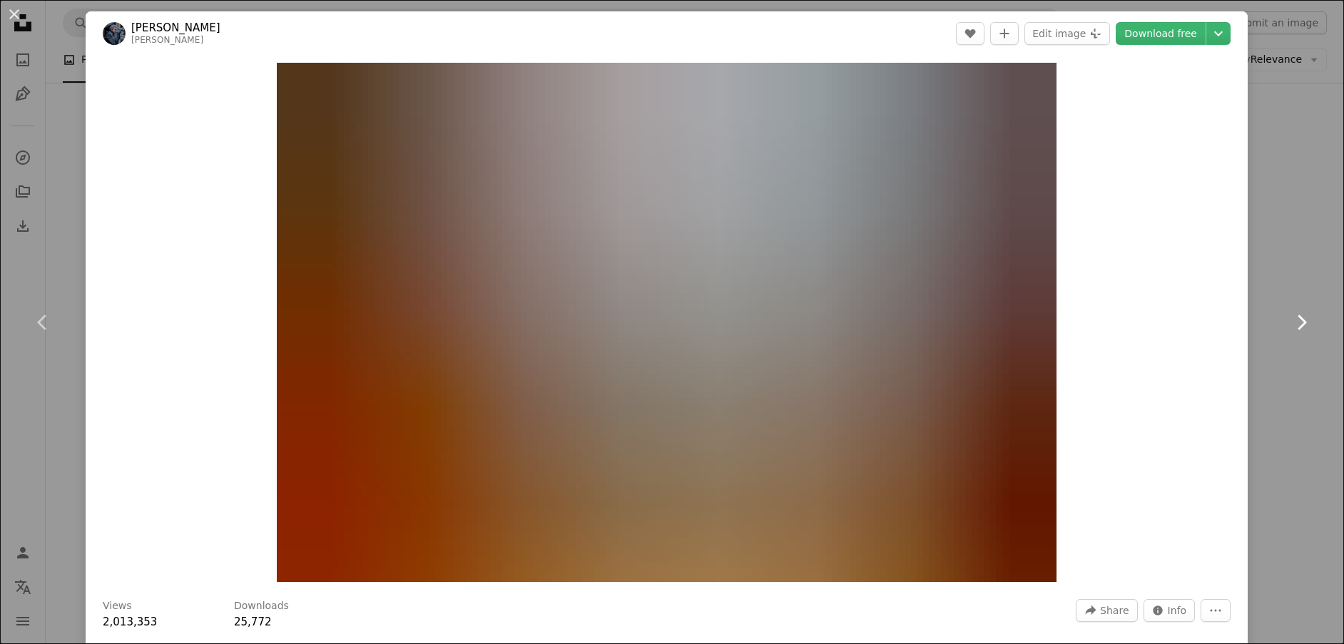
click at [1296, 317] on icon "Chevron right" at bounding box center [1301, 322] width 23 height 23
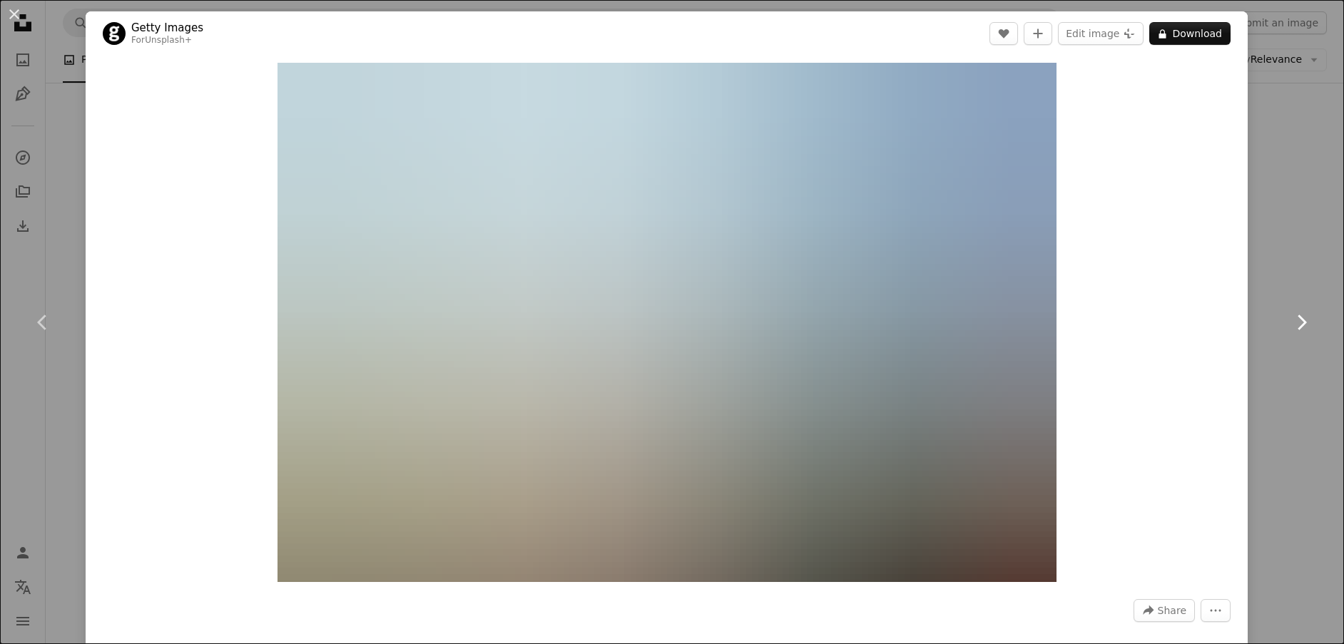
click at [1296, 317] on icon "Chevron right" at bounding box center [1301, 322] width 23 height 23
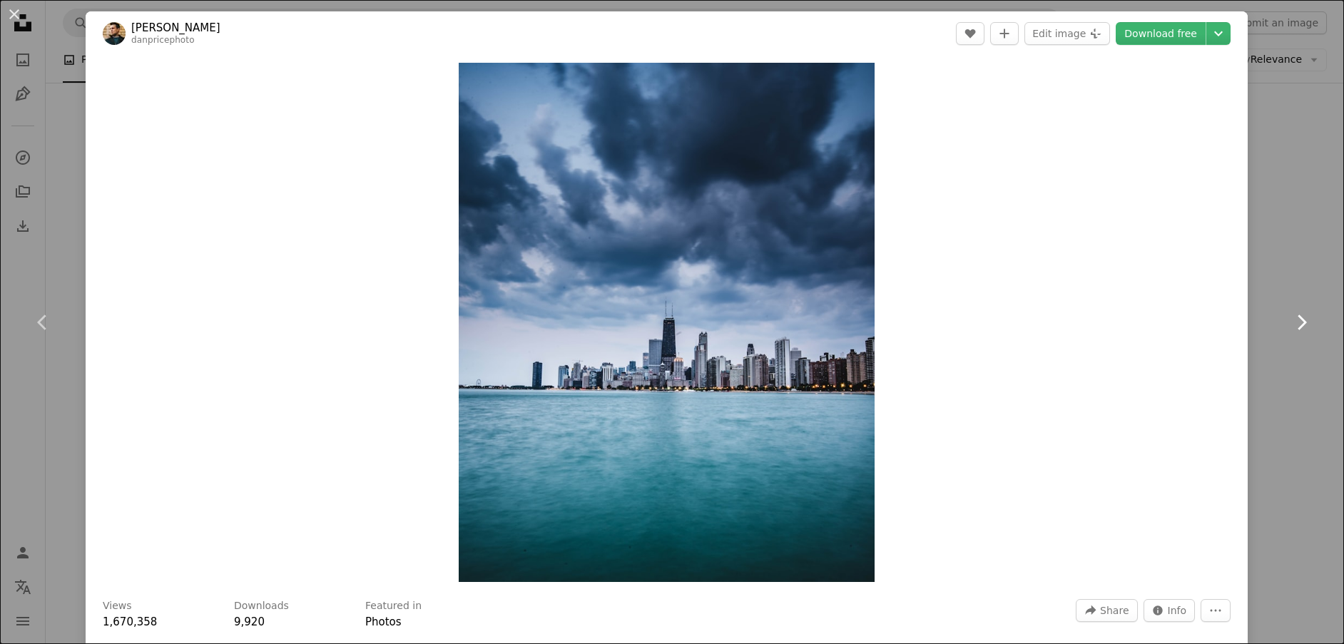
click at [1296, 317] on icon "Chevron right" at bounding box center [1301, 322] width 23 height 23
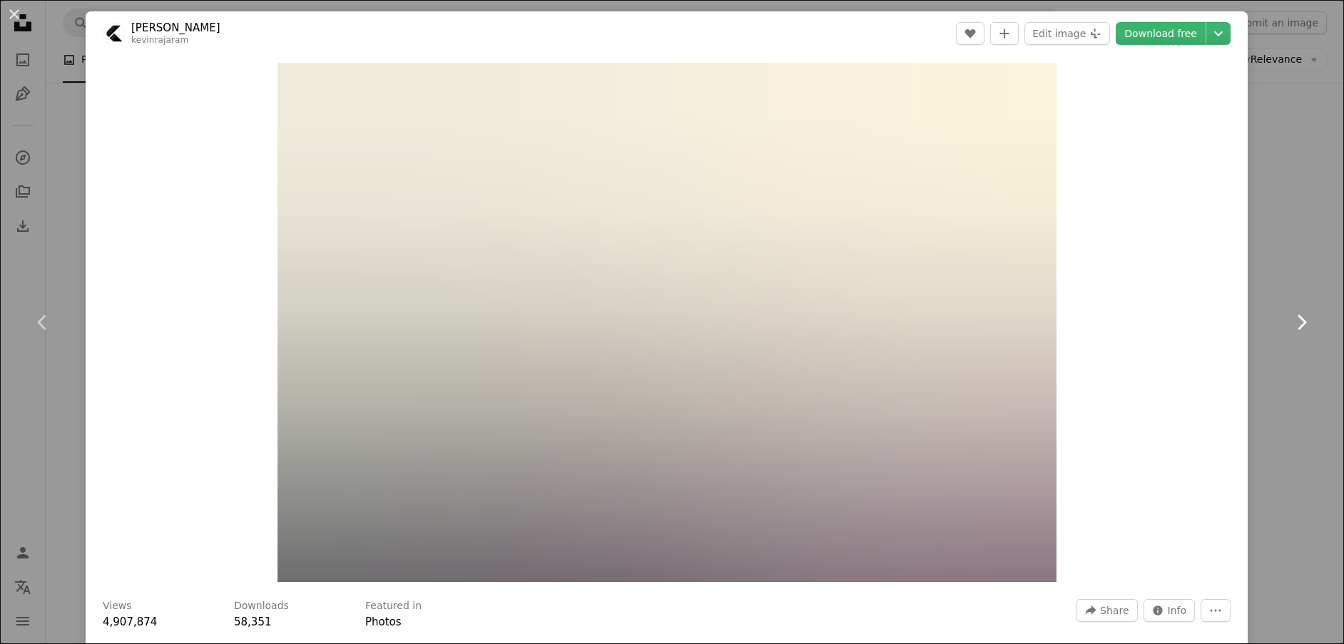
click at [1296, 317] on icon "Chevron right" at bounding box center [1301, 322] width 23 height 23
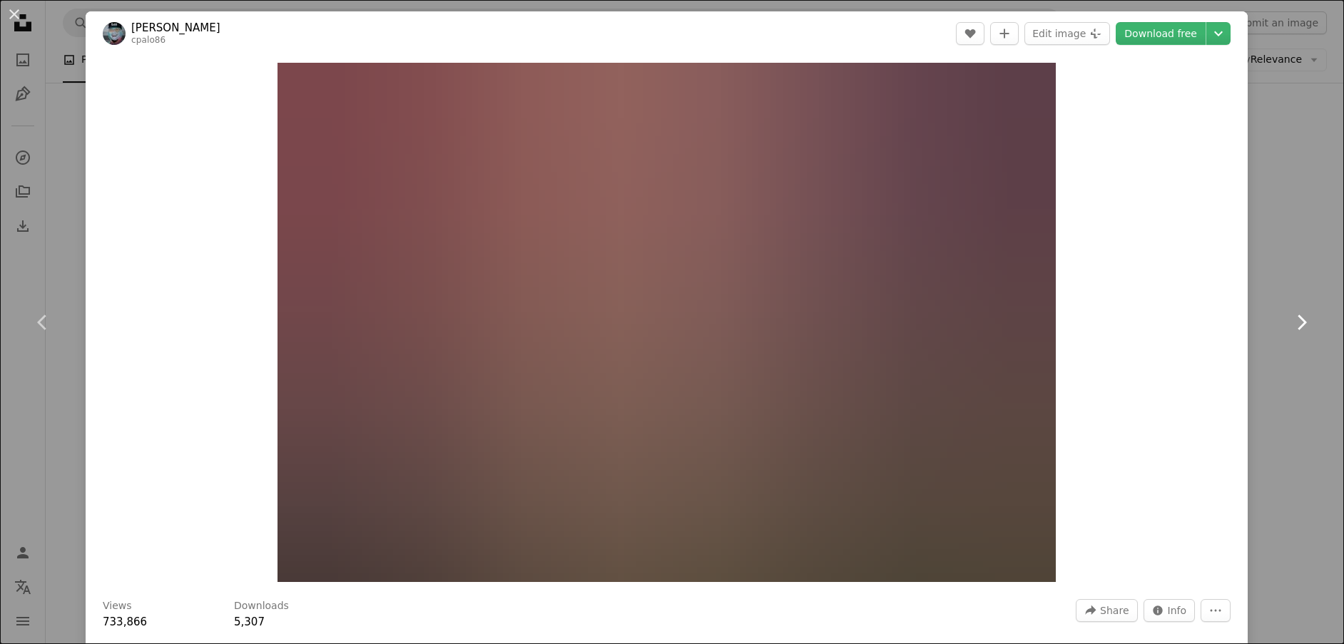
click at [1296, 317] on icon "Chevron right" at bounding box center [1301, 322] width 23 height 23
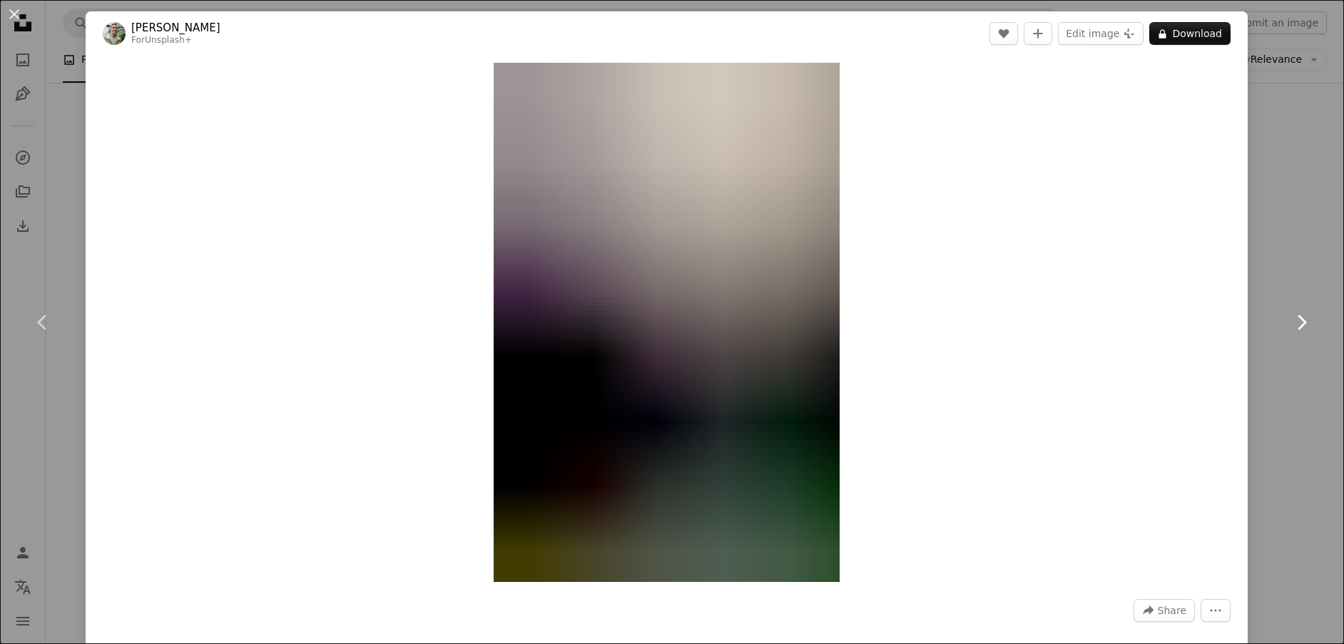
click at [1296, 317] on icon "Chevron right" at bounding box center [1301, 322] width 23 height 23
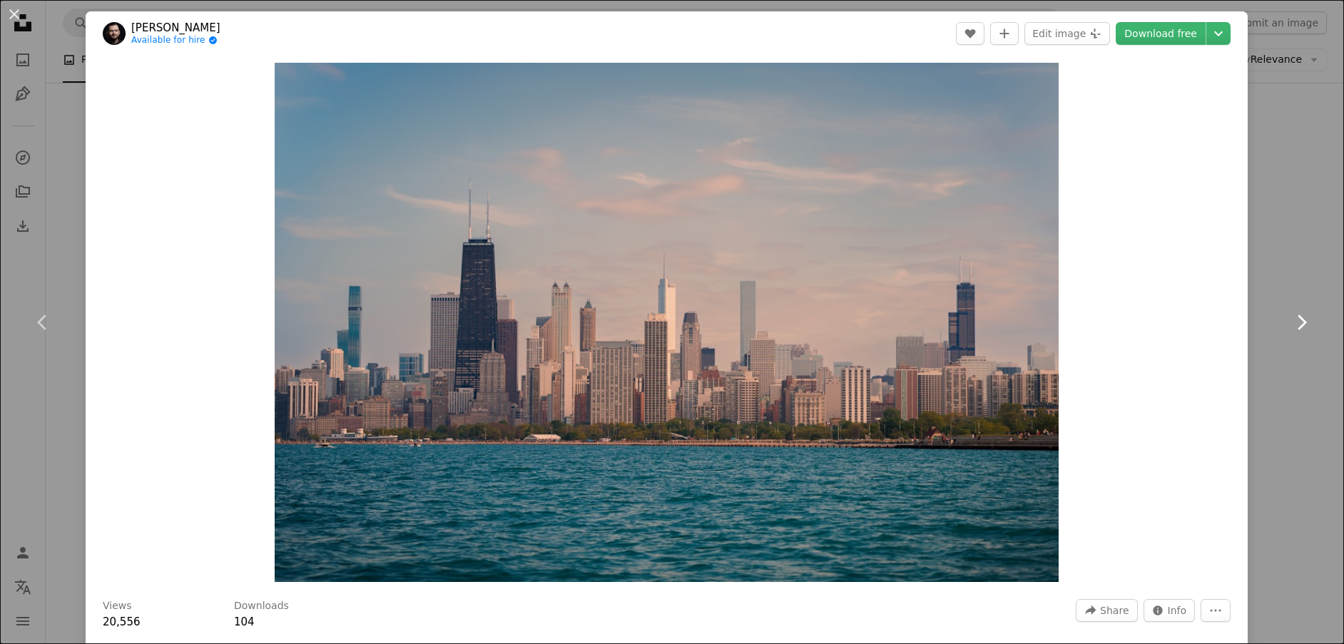
click at [1296, 317] on icon "Chevron right" at bounding box center [1301, 322] width 23 height 23
